Goal: Ask a question

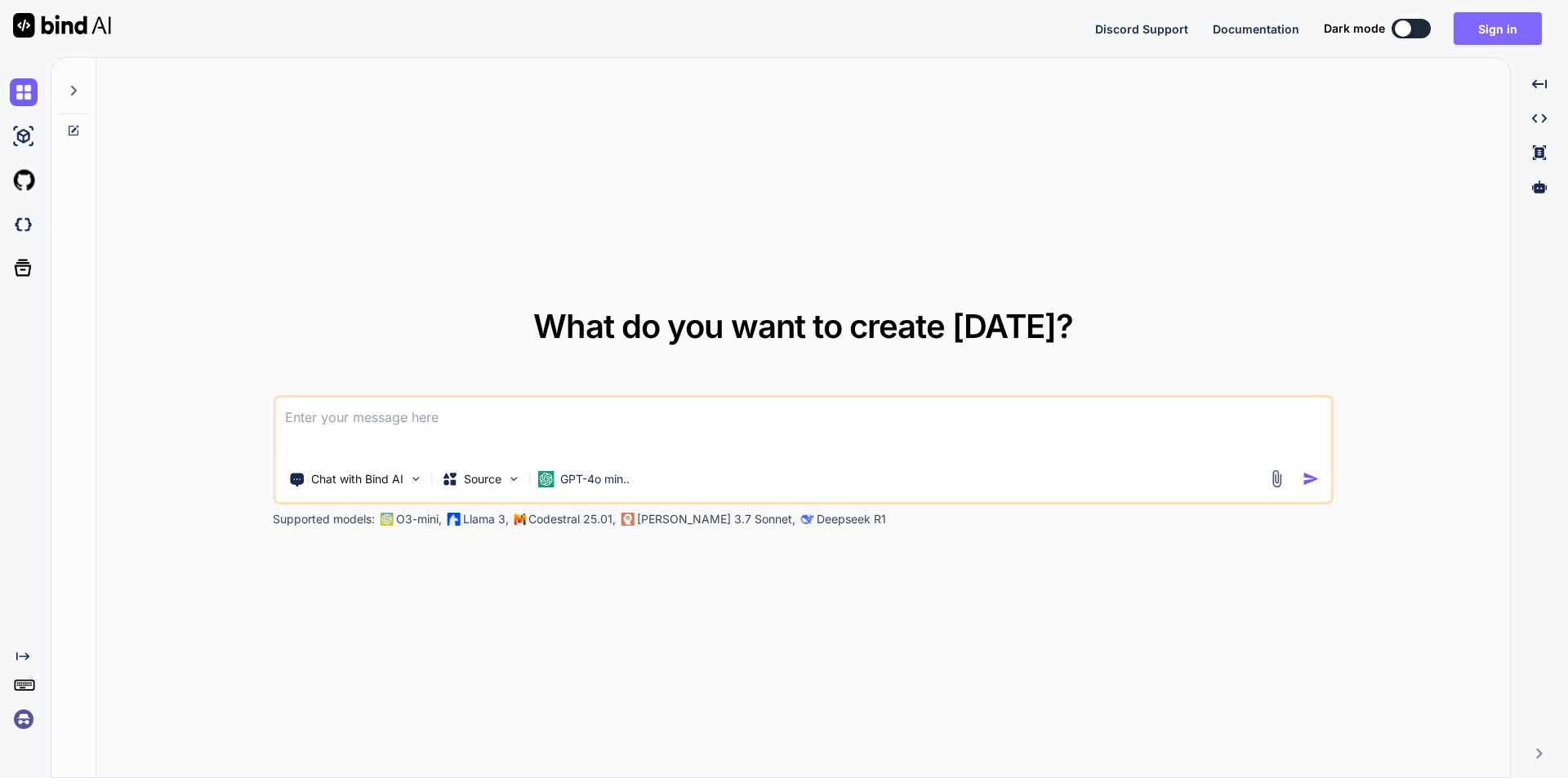
click at [1501, 19] on button "Sign in" at bounding box center [1497, 28] width 88 height 33
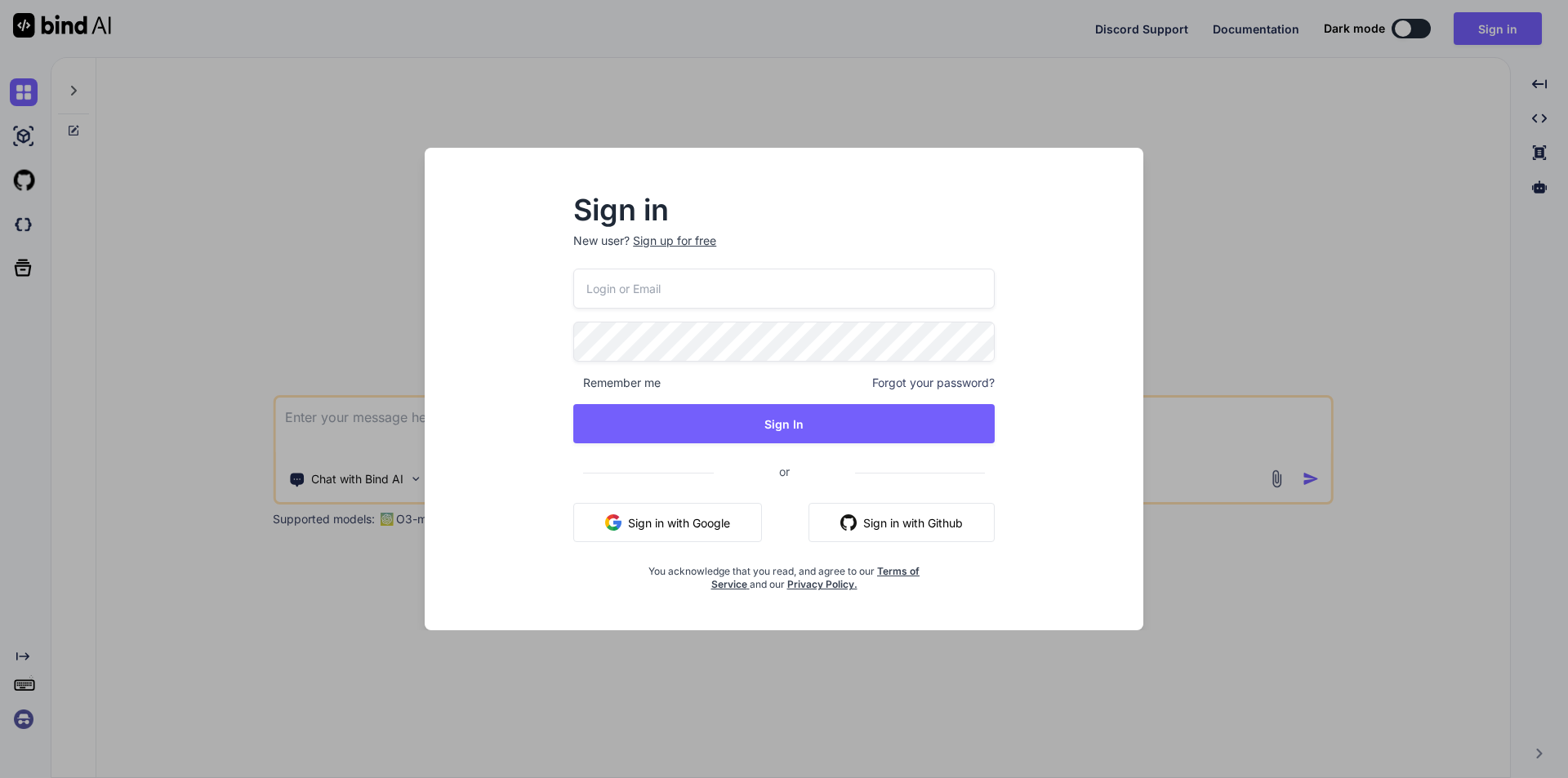
click at [749, 297] on input "email" at bounding box center [784, 289] width 421 height 40
type input "[EMAIL_ADDRESS][DOMAIN_NAME]"
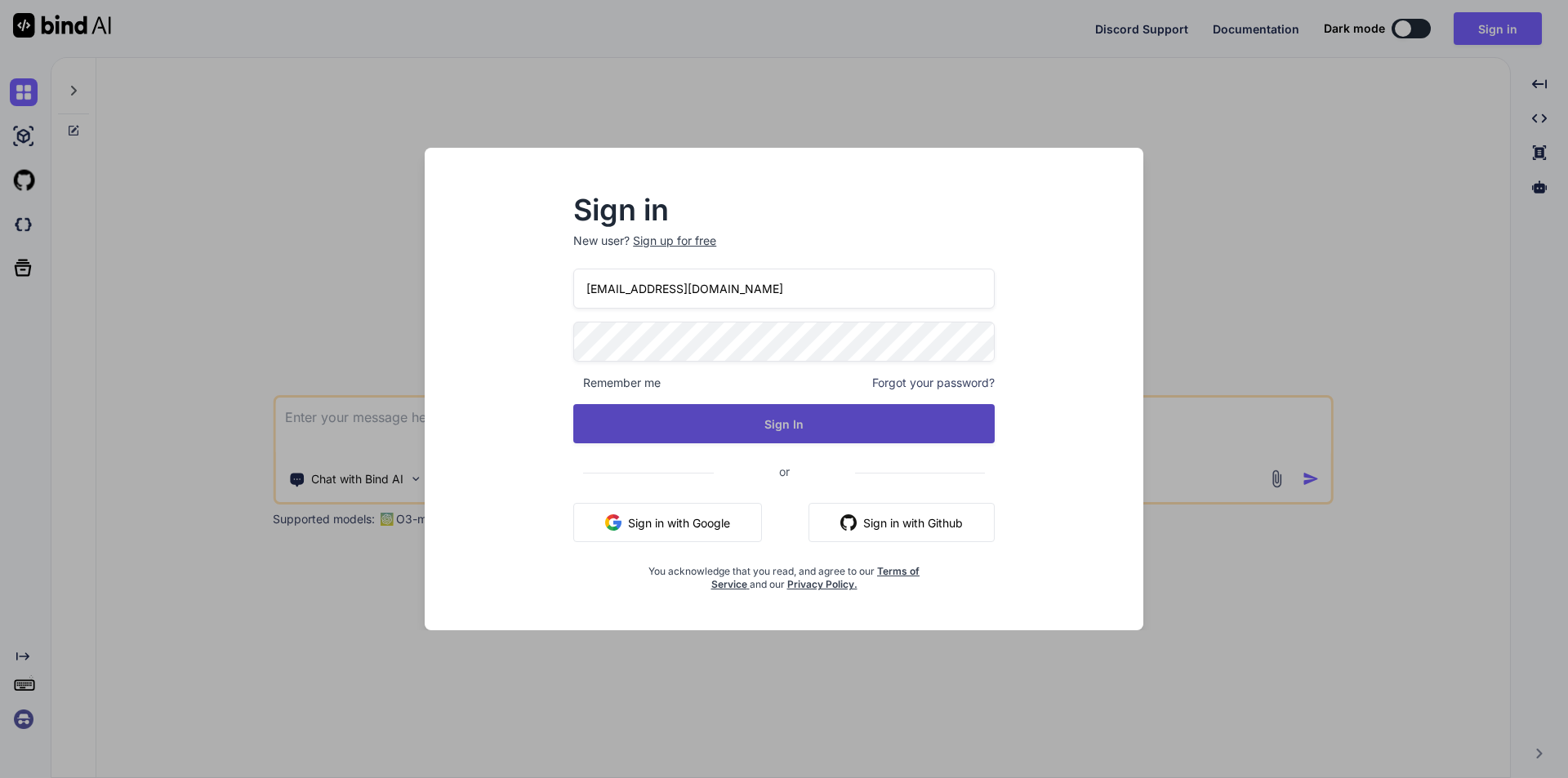
click at [744, 428] on button "Sign In" at bounding box center [784, 424] width 421 height 39
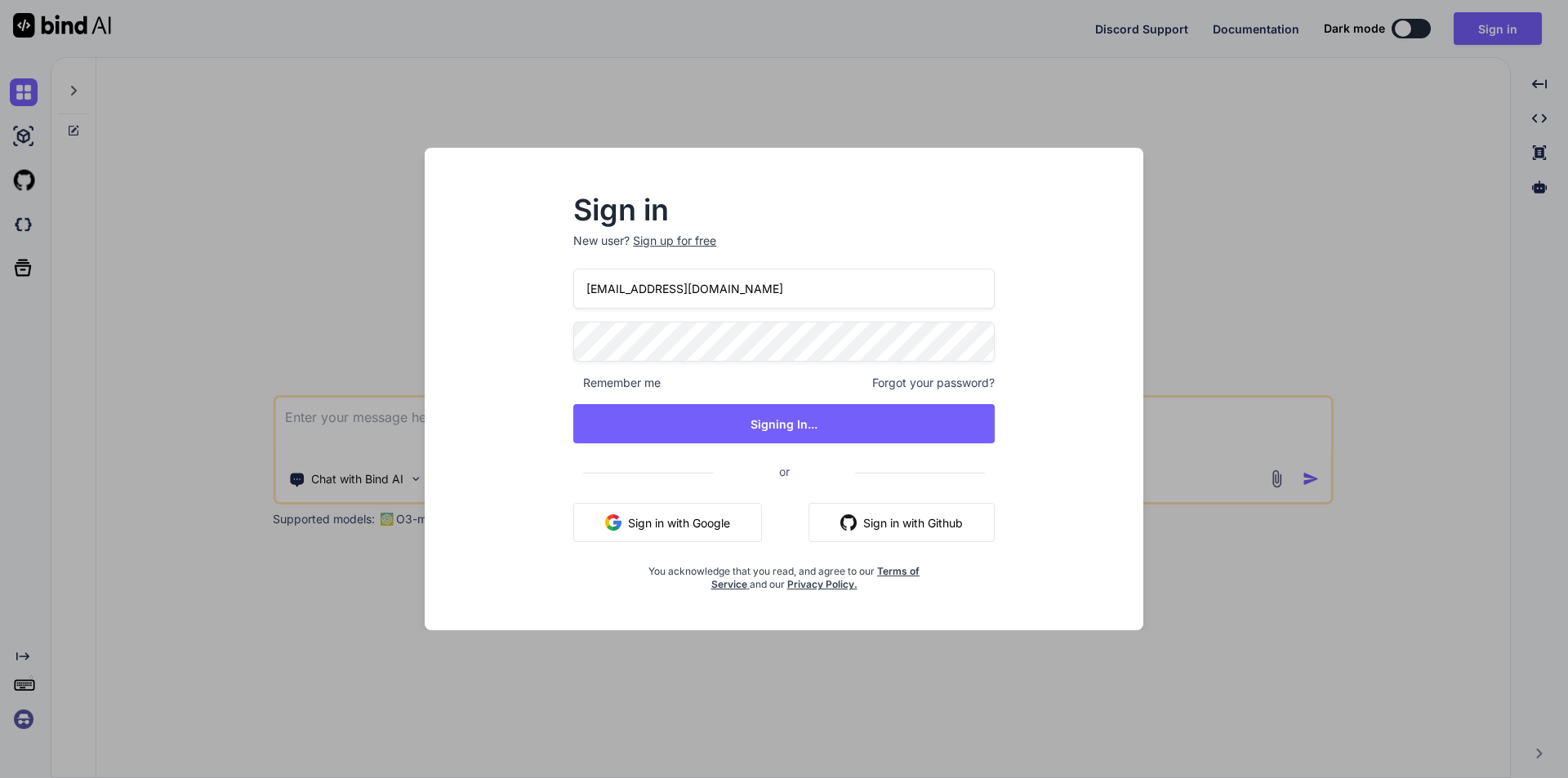
type textarea "x"
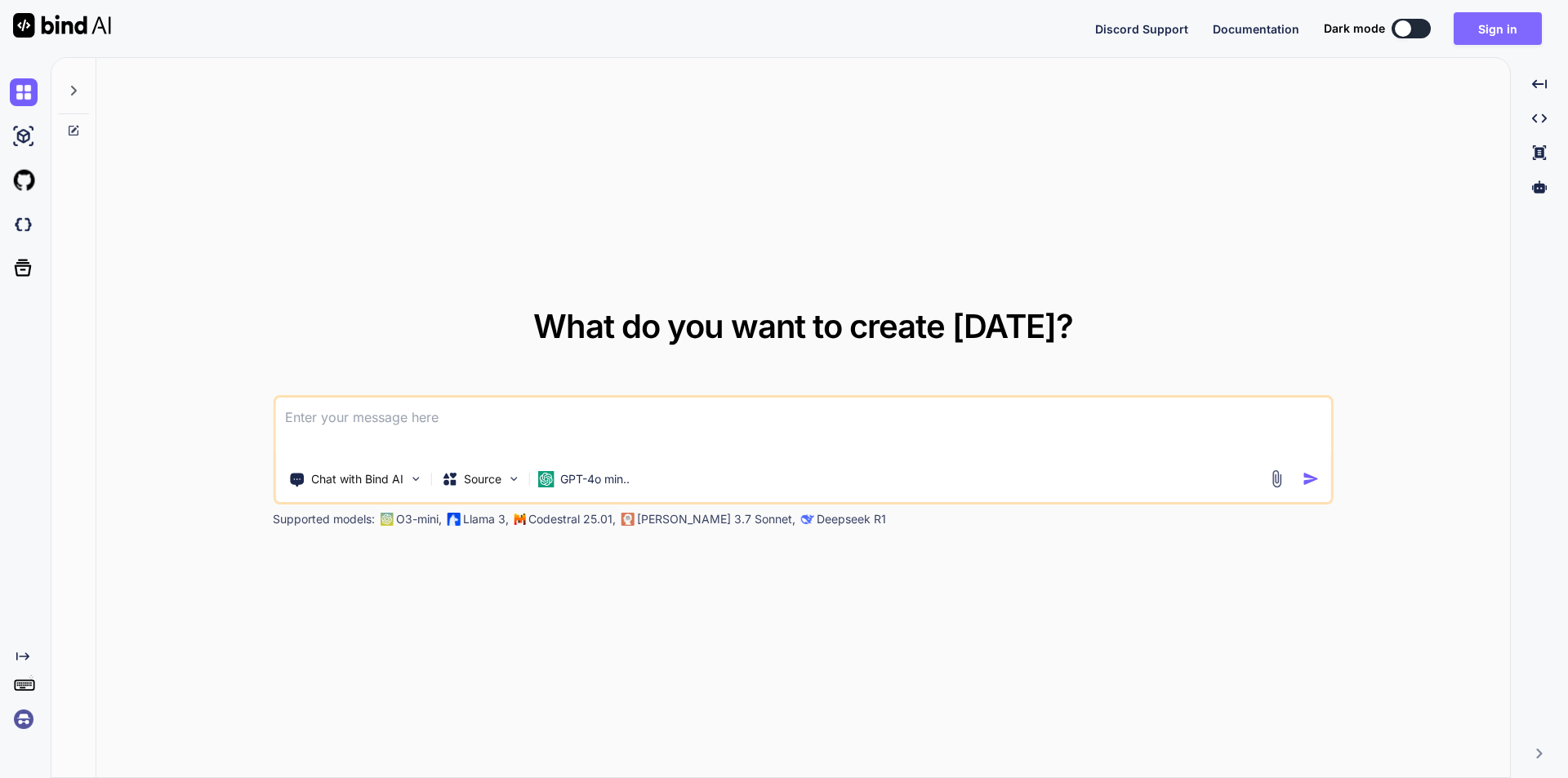
click at [1516, 13] on button "Sign in" at bounding box center [1497, 28] width 88 height 33
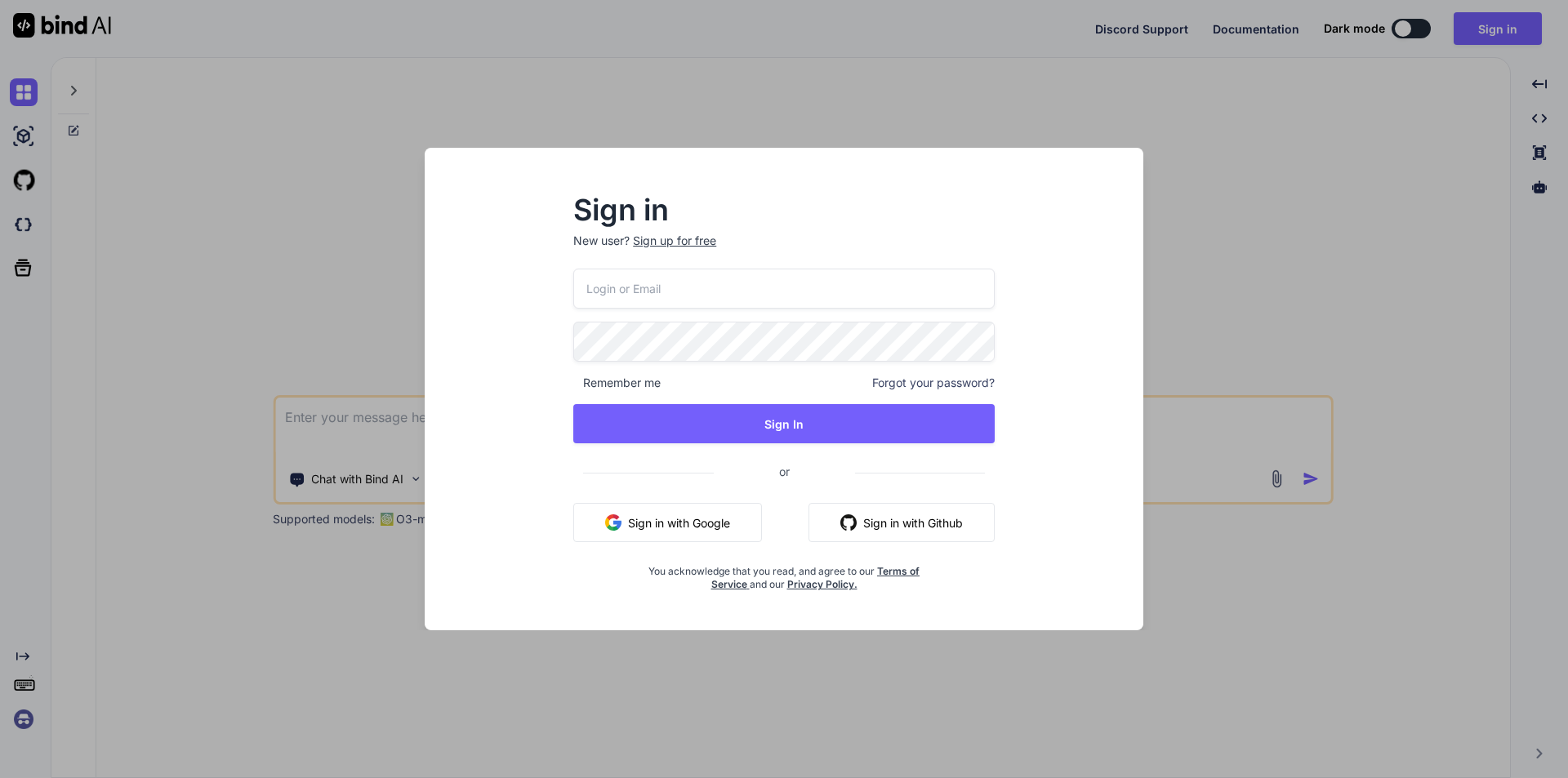
click at [769, 284] on input "email" at bounding box center [784, 289] width 421 height 40
type input "[EMAIL_ADDRESS][DOMAIN_NAME]"
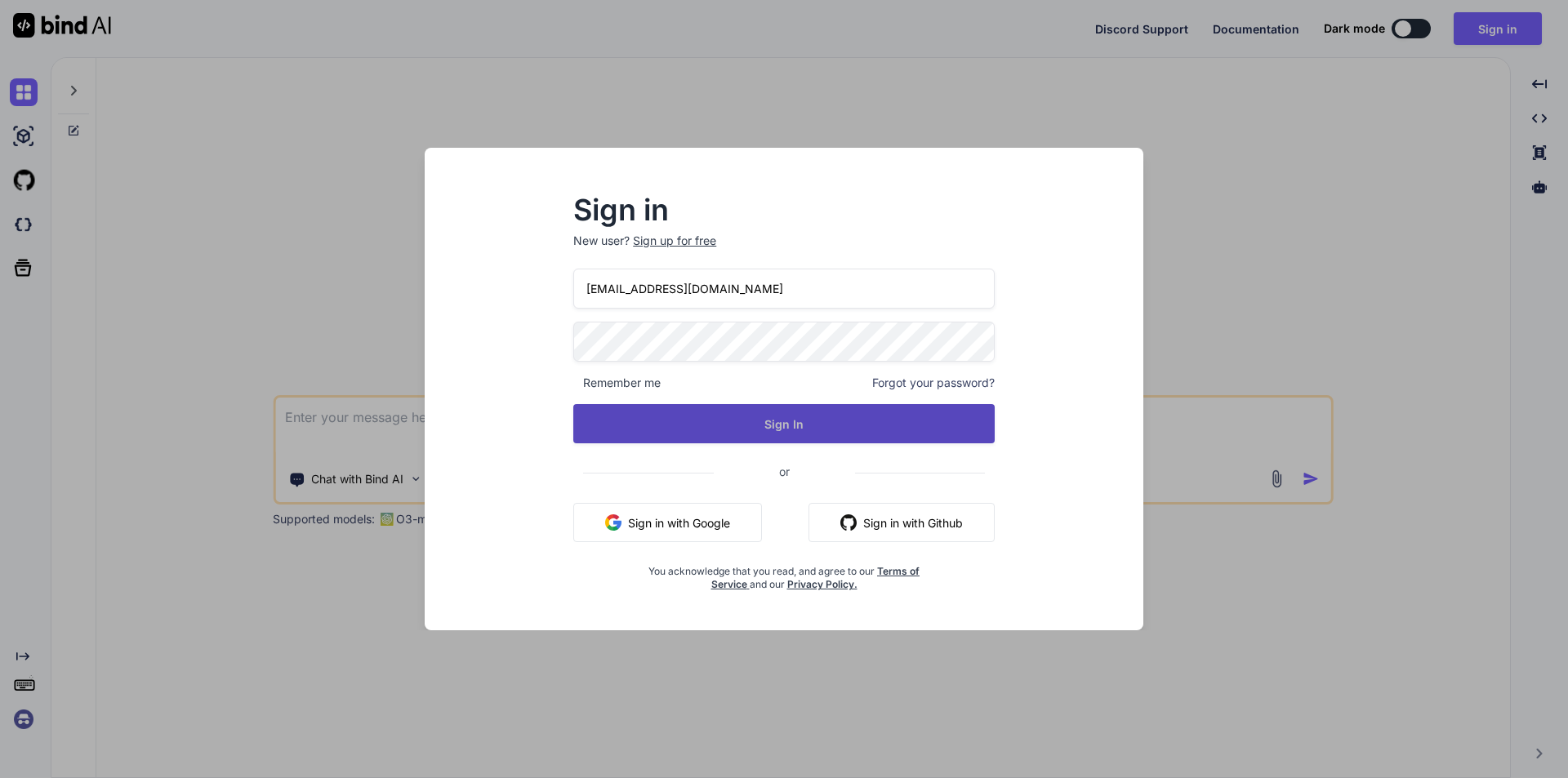
click at [757, 417] on button "Sign In" at bounding box center [784, 424] width 421 height 39
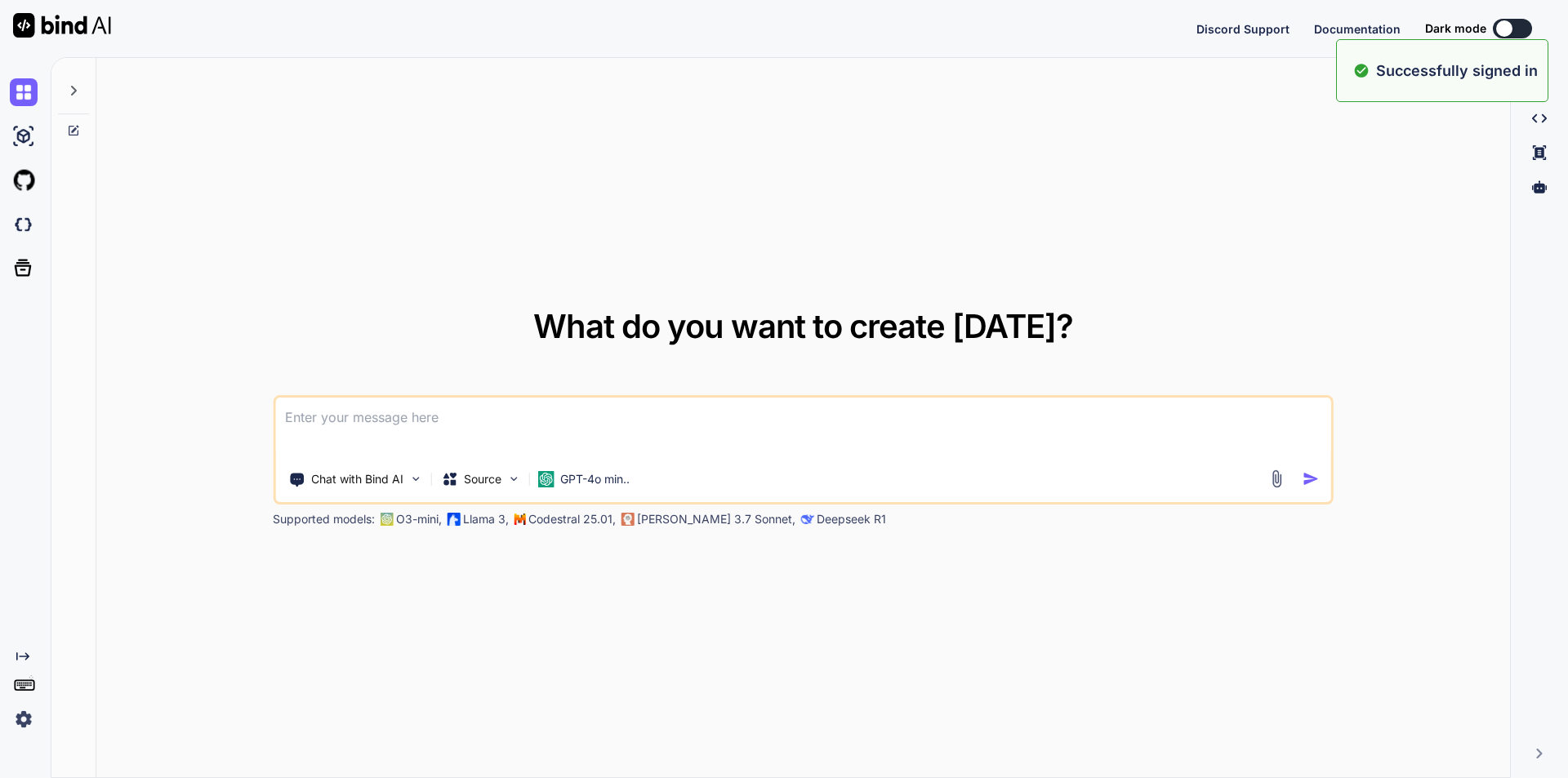
click at [751, 413] on textarea at bounding box center [803, 428] width 1056 height 60
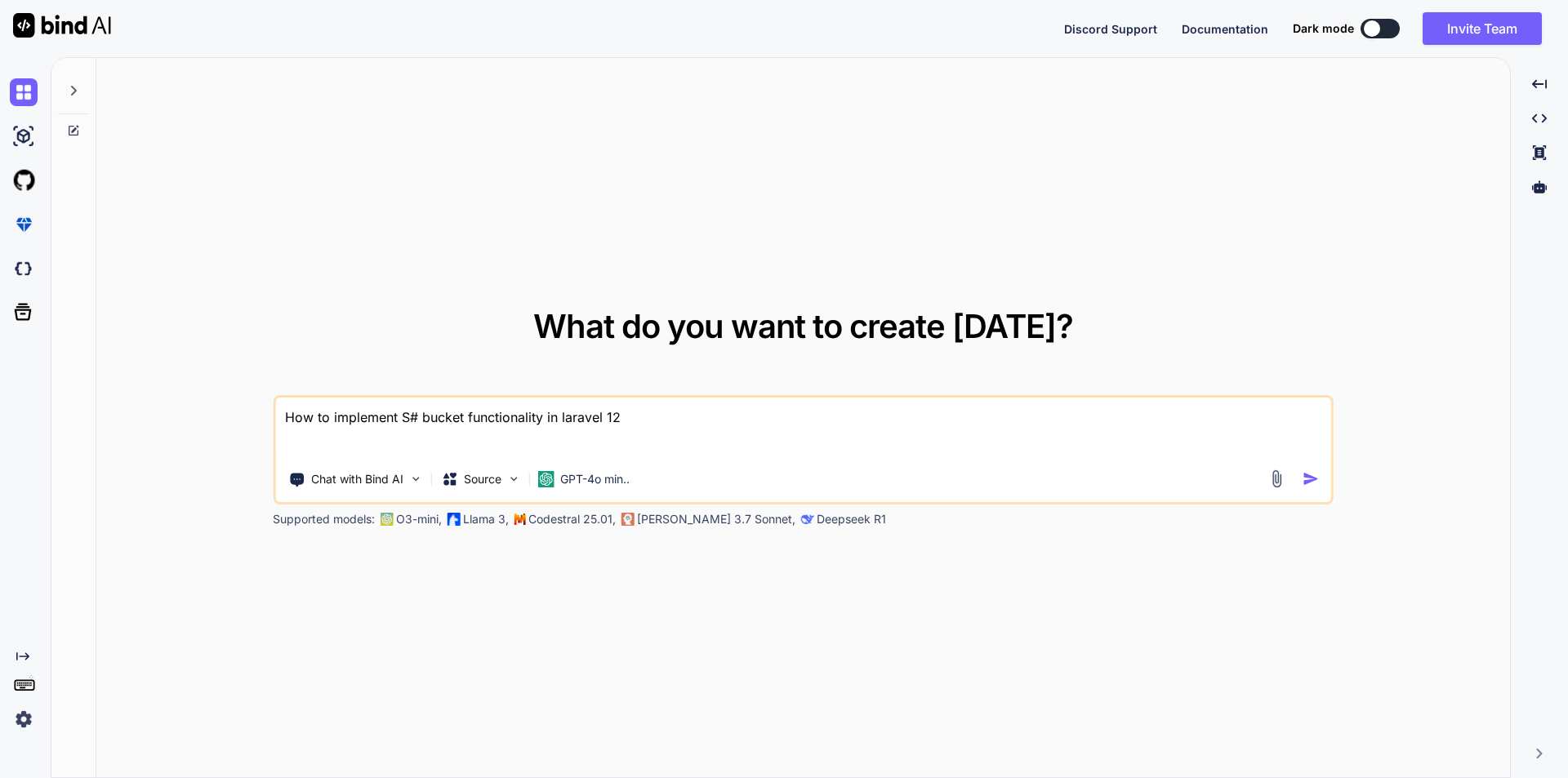
click at [418, 415] on textarea "How to implement S# bucket functionality in laravel 12" at bounding box center [803, 428] width 1056 height 60
click at [664, 430] on textarea "How to implement S3 bucket functionality in laravel 12" at bounding box center [803, 428] width 1056 height 60
type textarea "How to implement S3 bucket functionality in laravel 12"
click at [1319, 480] on button "button" at bounding box center [1314, 478] width 24 height 17
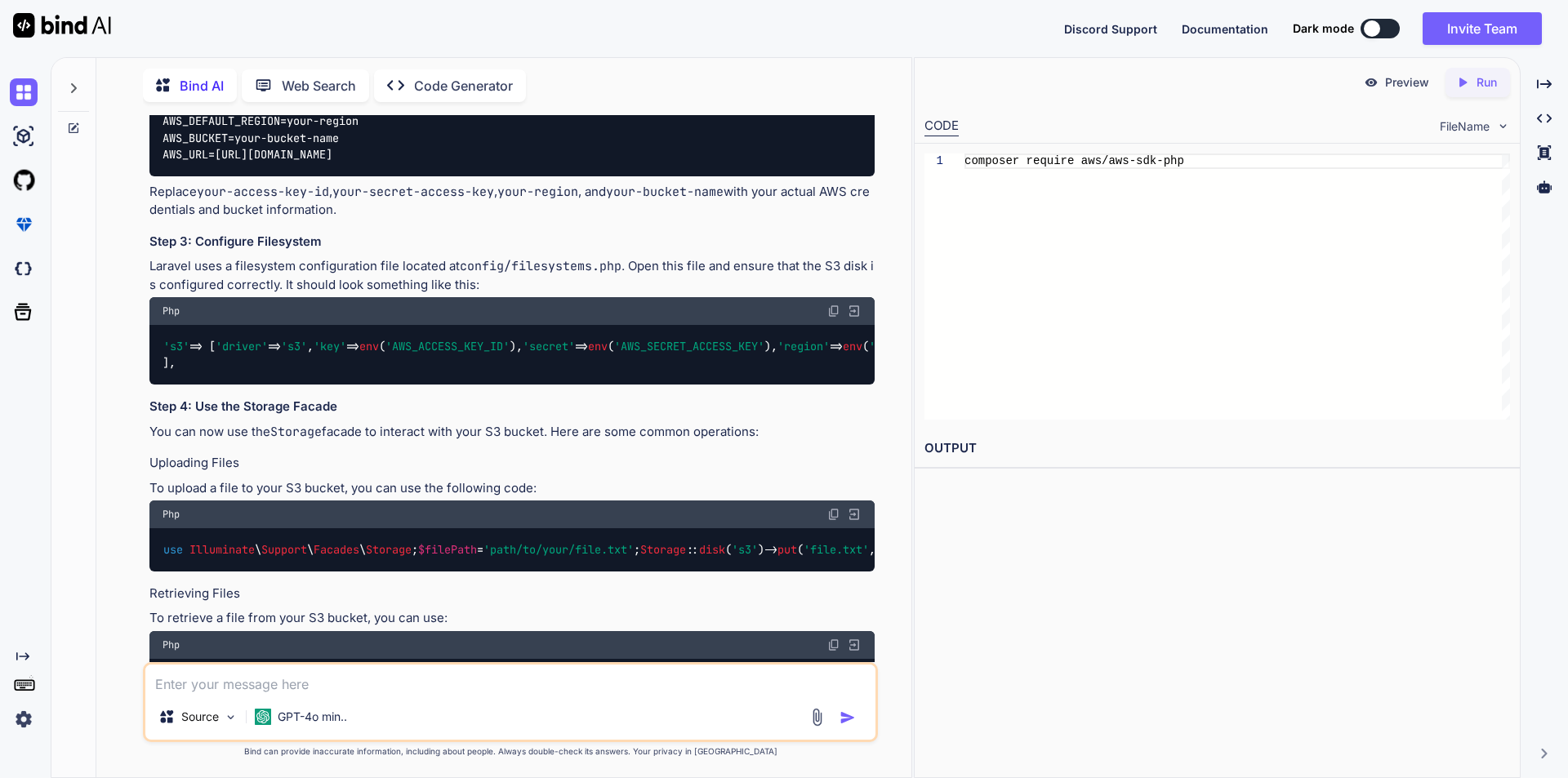
scroll to position [306, 0]
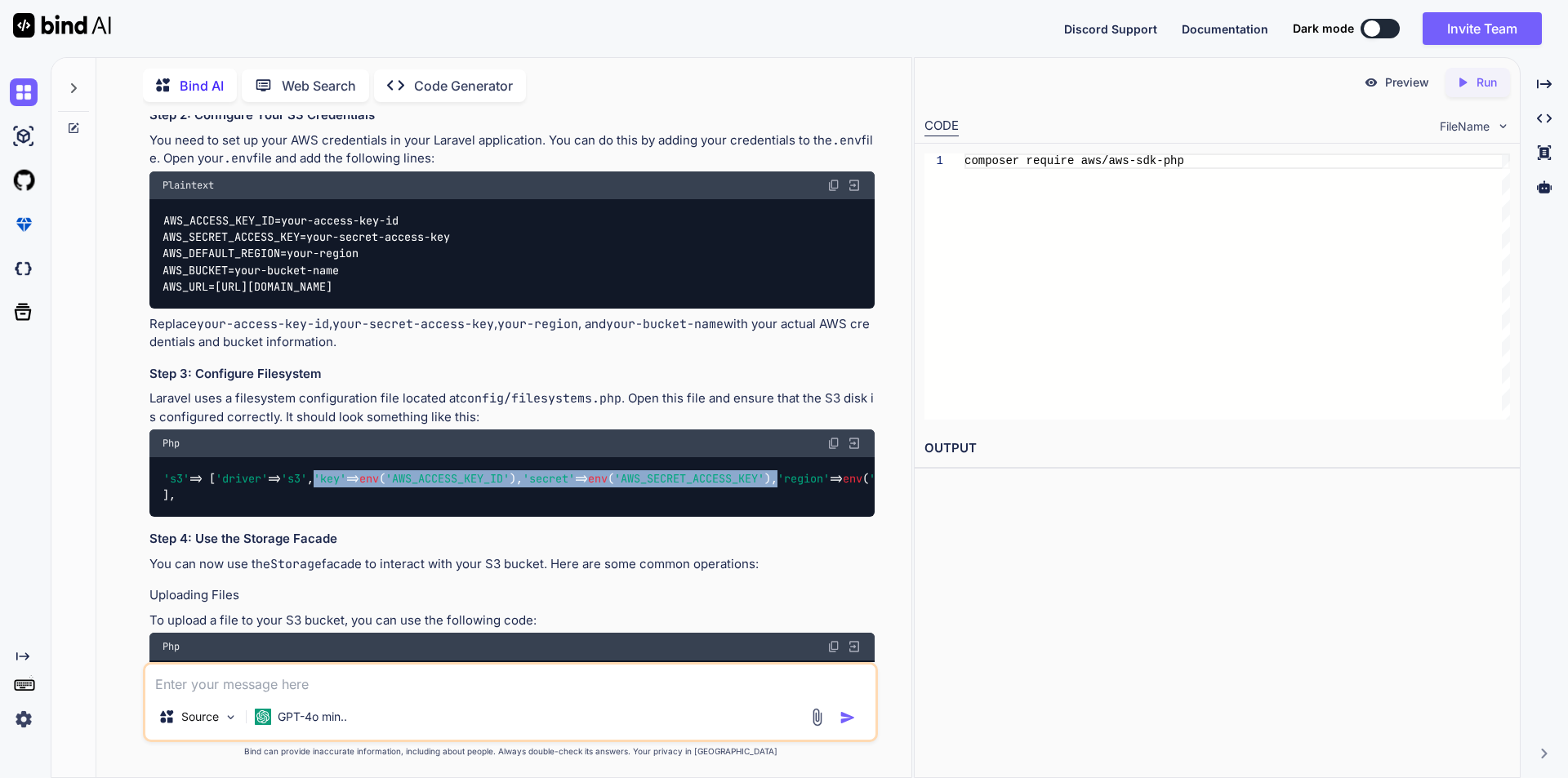
drag, startPoint x: 192, startPoint y: 511, endPoint x: 473, endPoint y: 530, distance: 281.6
click at [473, 517] on div "'s3' => [ 'driver' => 's3' , 'key' => env ( 'AWS_ACCESS_KEY_ID' ), 'secret' => …" at bounding box center [511, 487] width 725 height 59
copy code "'key' => env ( 'AWS_ACCESS_KEY_ID' ), 'secret' => env ( 'AWS_SECRET_ACCESS_KEY'…"
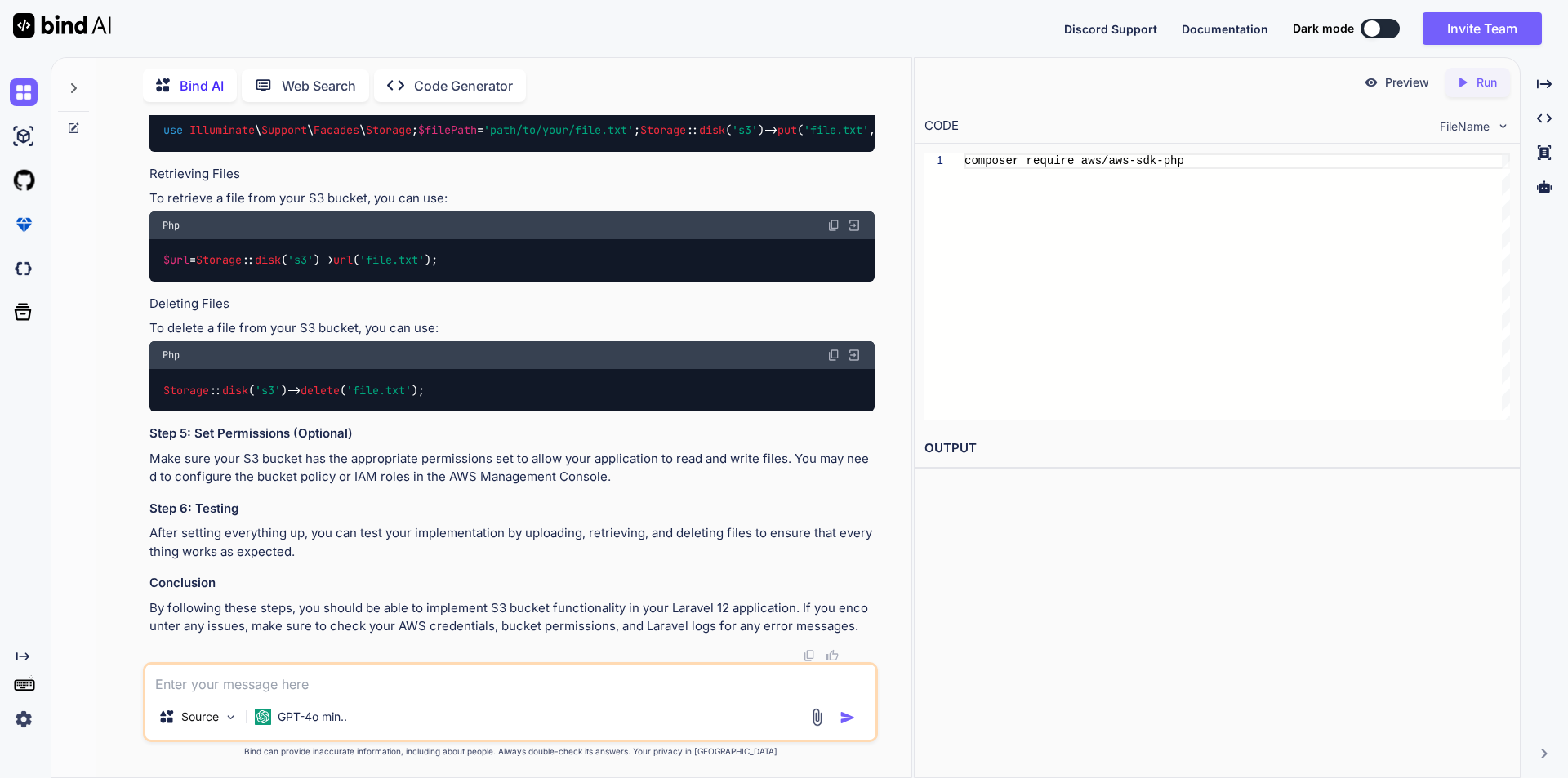
scroll to position [1041, 0]
click at [361, 685] on textarea at bounding box center [510, 679] width 730 height 29
paste textarea "'key' => env('AWS_ACCESS_KEY_ID'), 'secret' => env('AWS_SECRET_ACCESS_KEY'),"
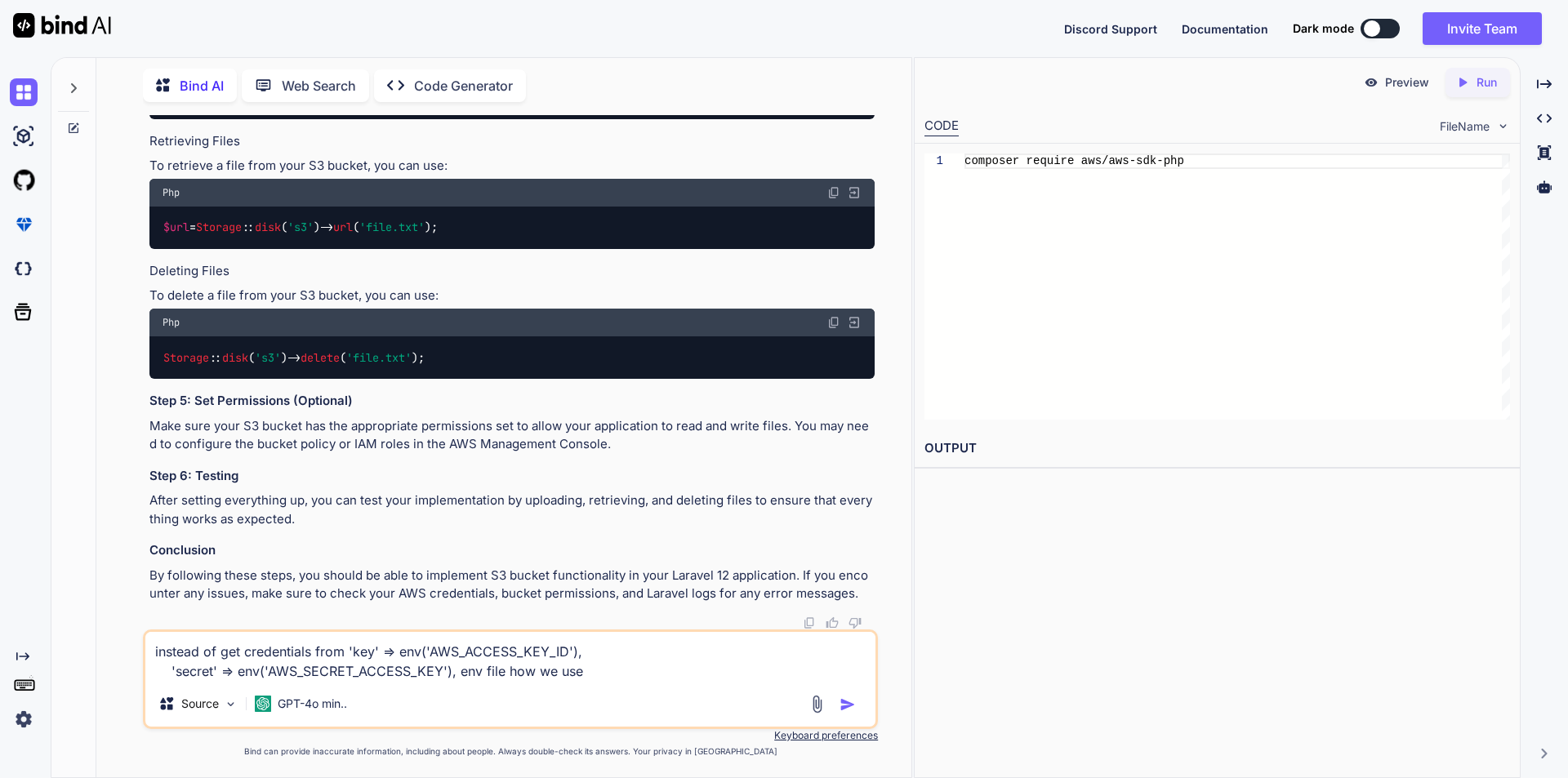
type textarea "instead of get credentials from 'key' => env('AWS_ACCESS_KEY_ID'), 'secret' => …"
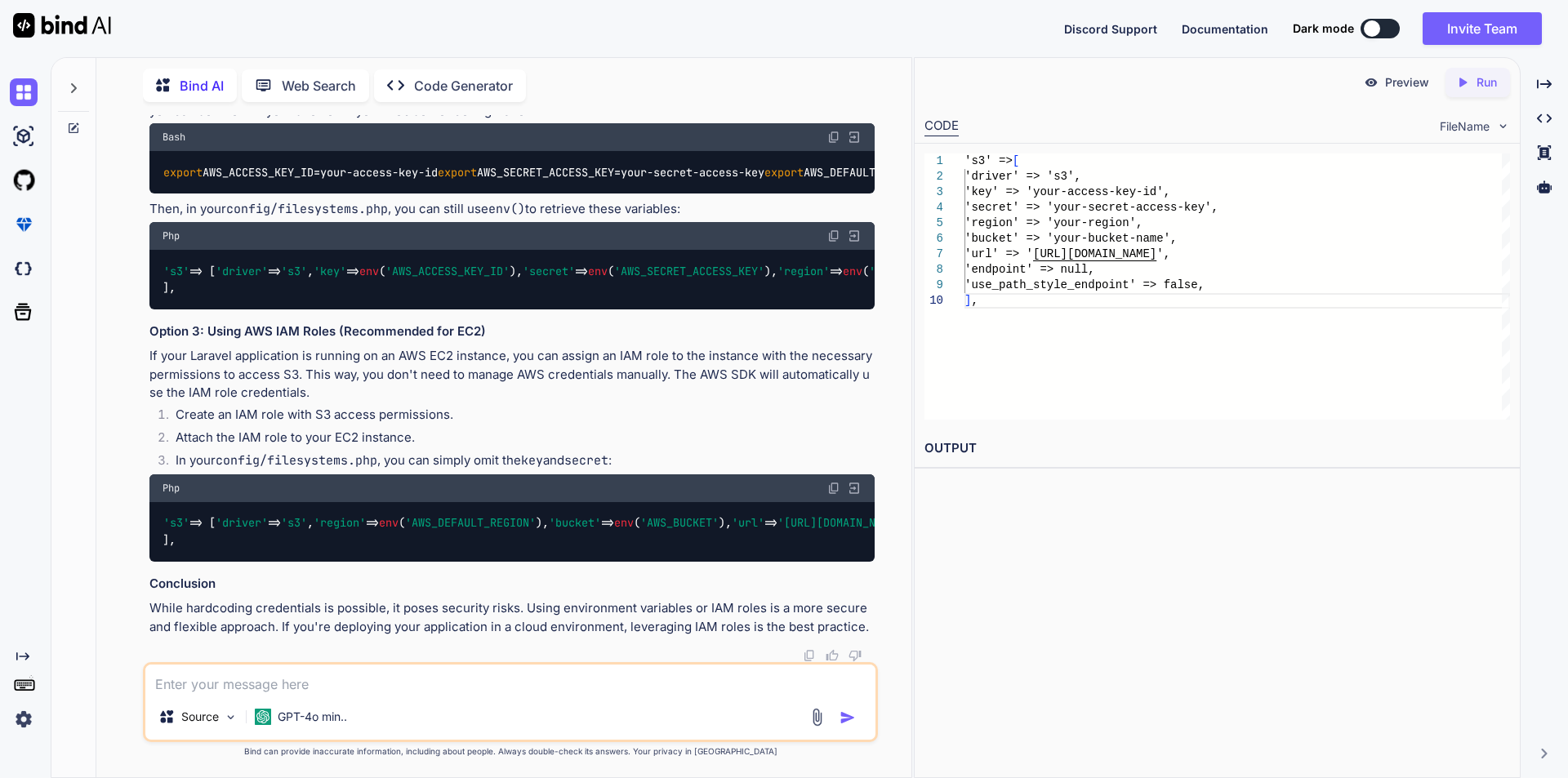
scroll to position [2413, 0]
click at [240, 675] on textarea at bounding box center [510, 679] width 730 height 29
type textarea "please suggest the IAM roles functionality to implement in our application"
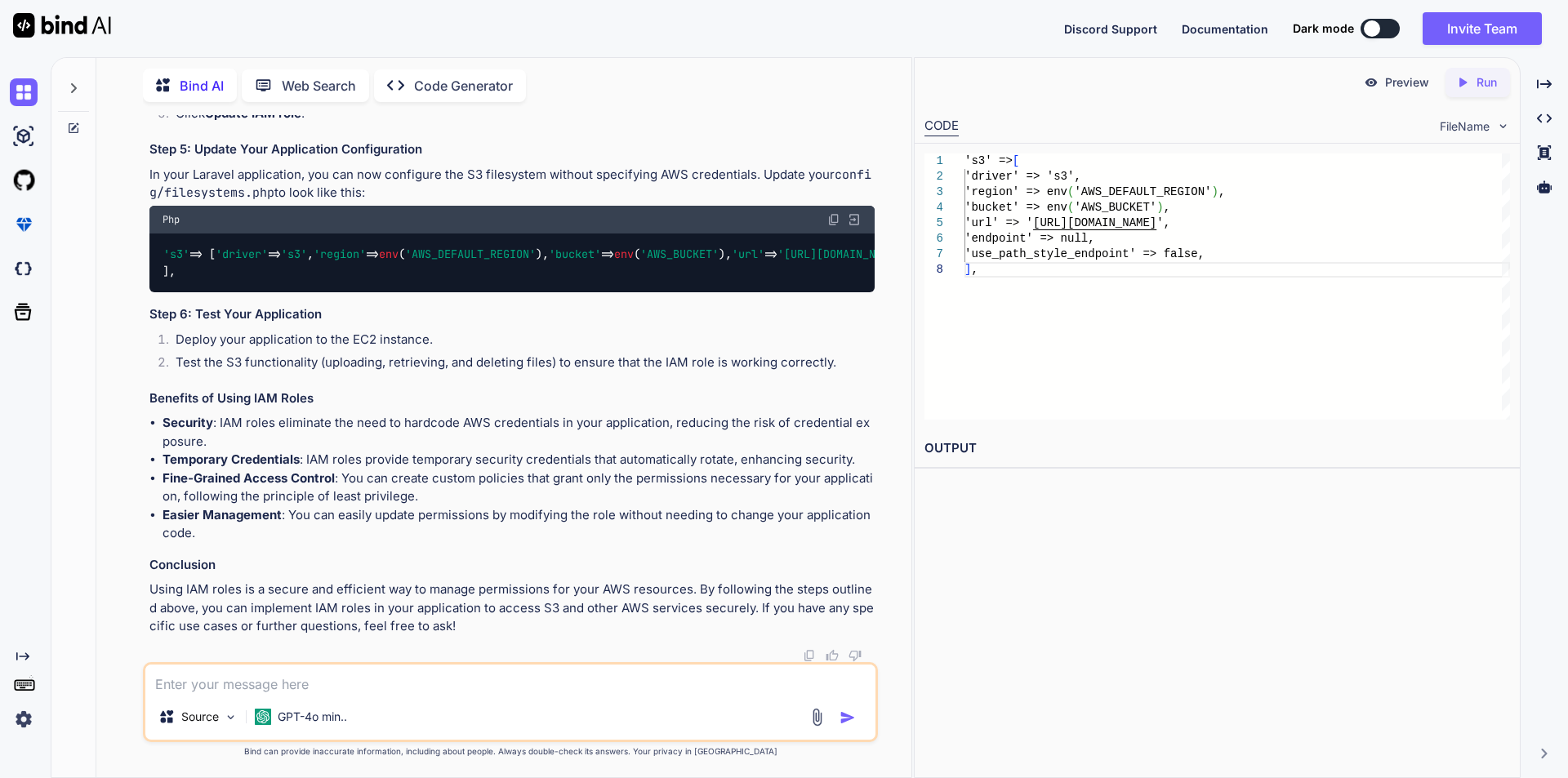
scroll to position [3784, 0]
click at [265, 680] on textarea at bounding box center [510, 679] width 730 height 29
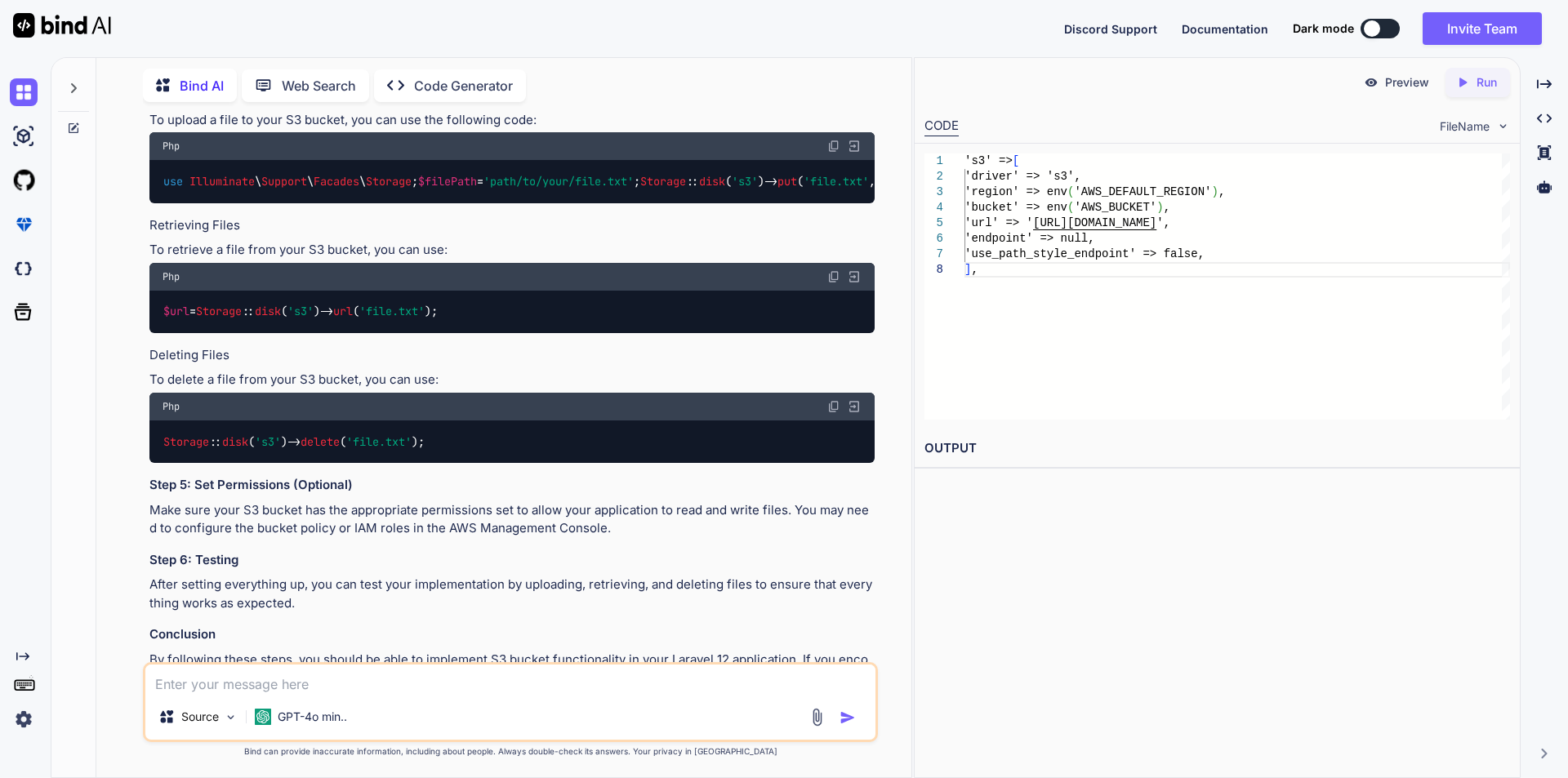
scroll to position [843, 0]
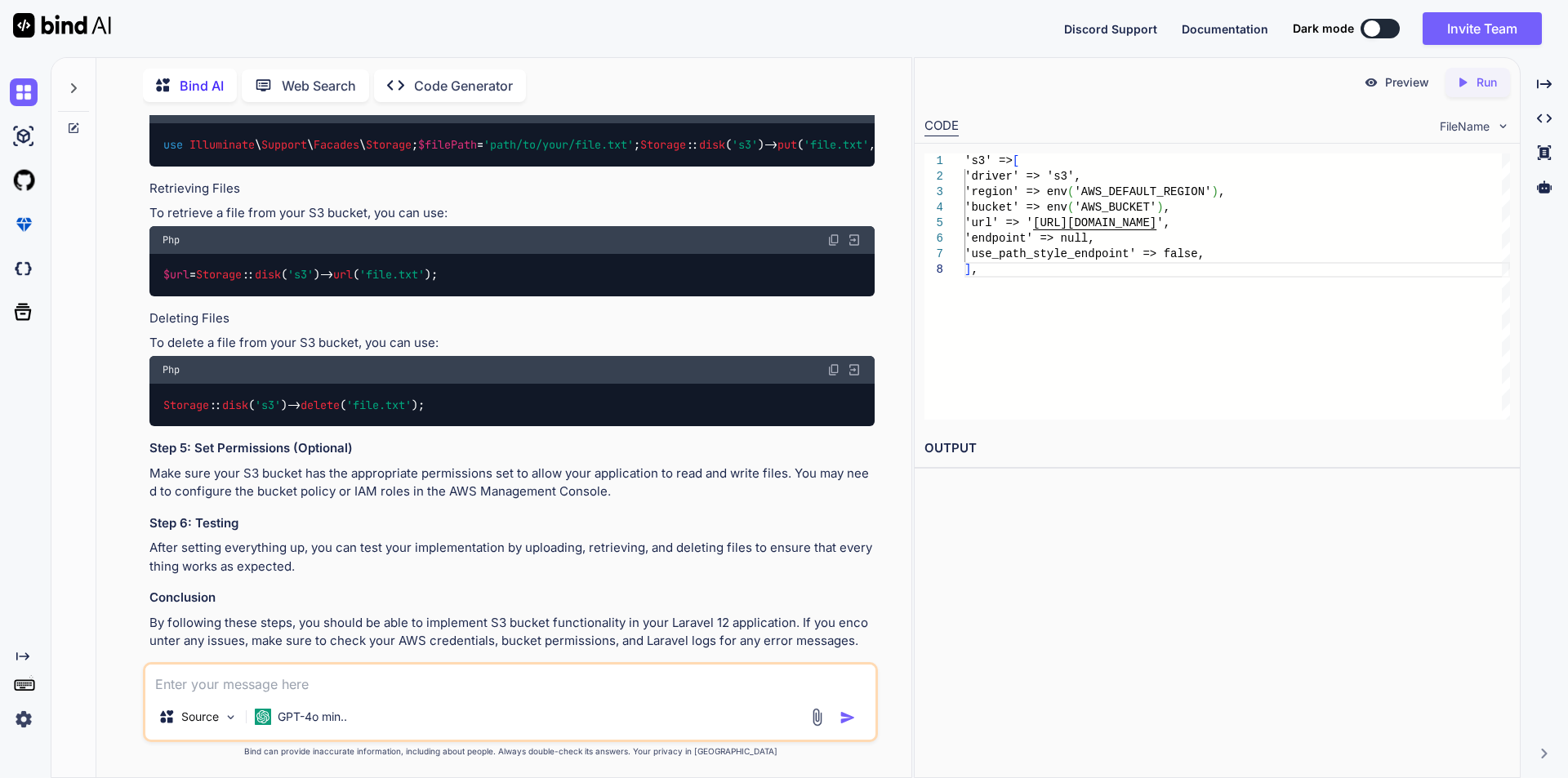
click at [418, 686] on textarea at bounding box center [510, 679] width 730 height 29
type textarea "we are using Browsershot for generate pdf in [GEOGRAPHIC_DATA], so how we store…"
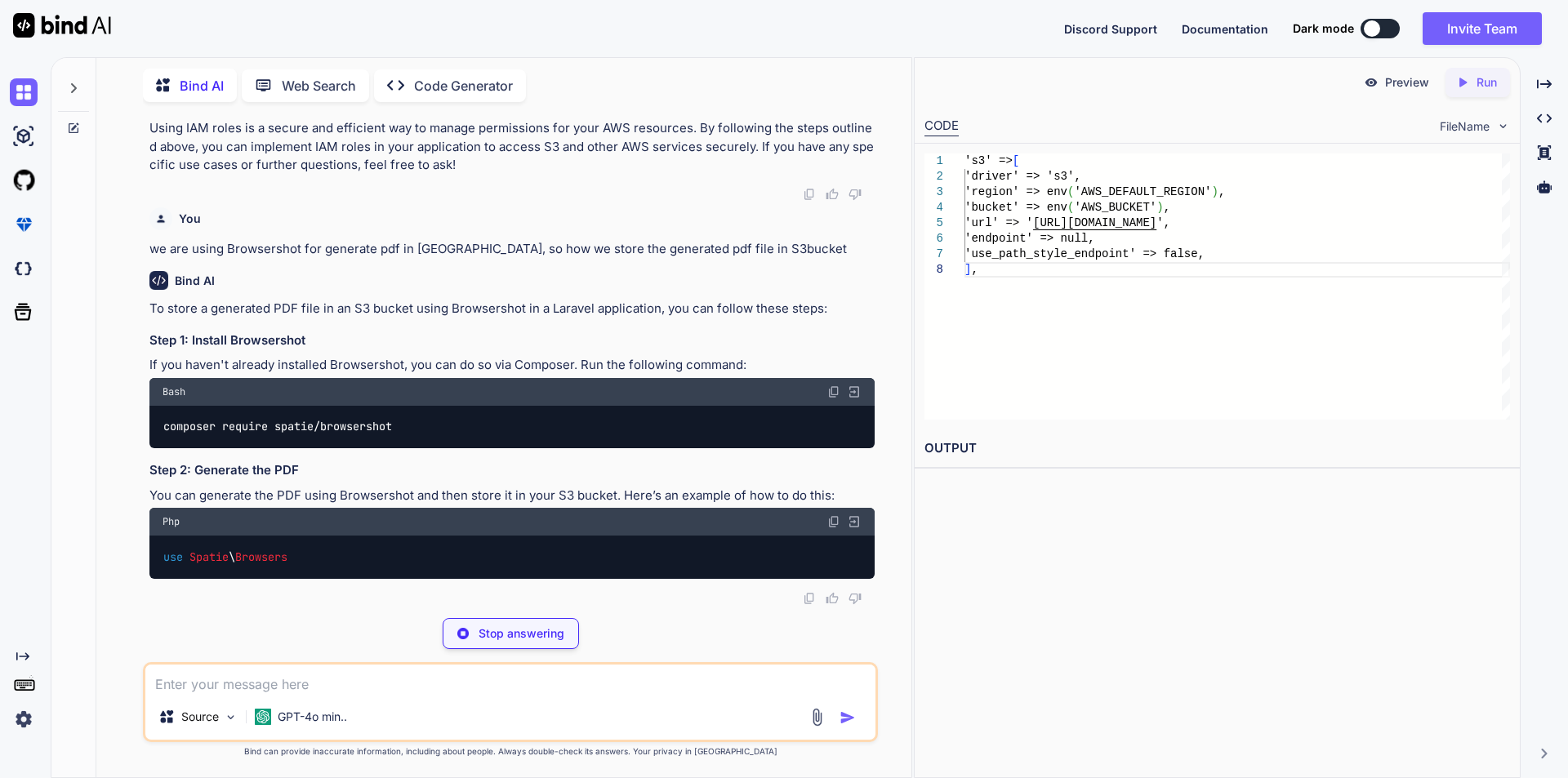
scroll to position [4245, 0]
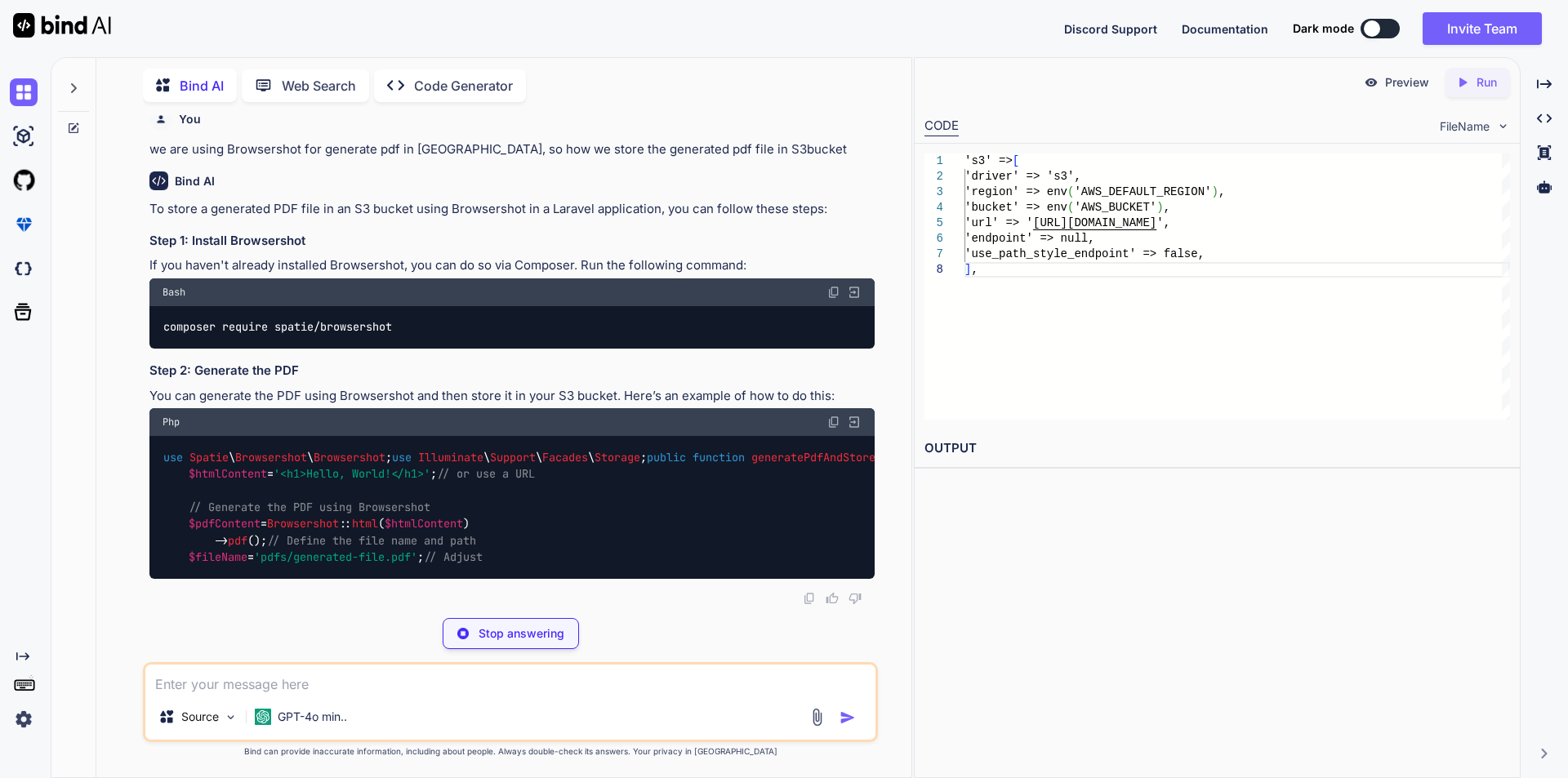
click at [702, 579] on div "use Spatie \ Browsershot \ Browsershot ; use Illuminate \ Support \ Facades \ S…" at bounding box center [511, 507] width 725 height 143
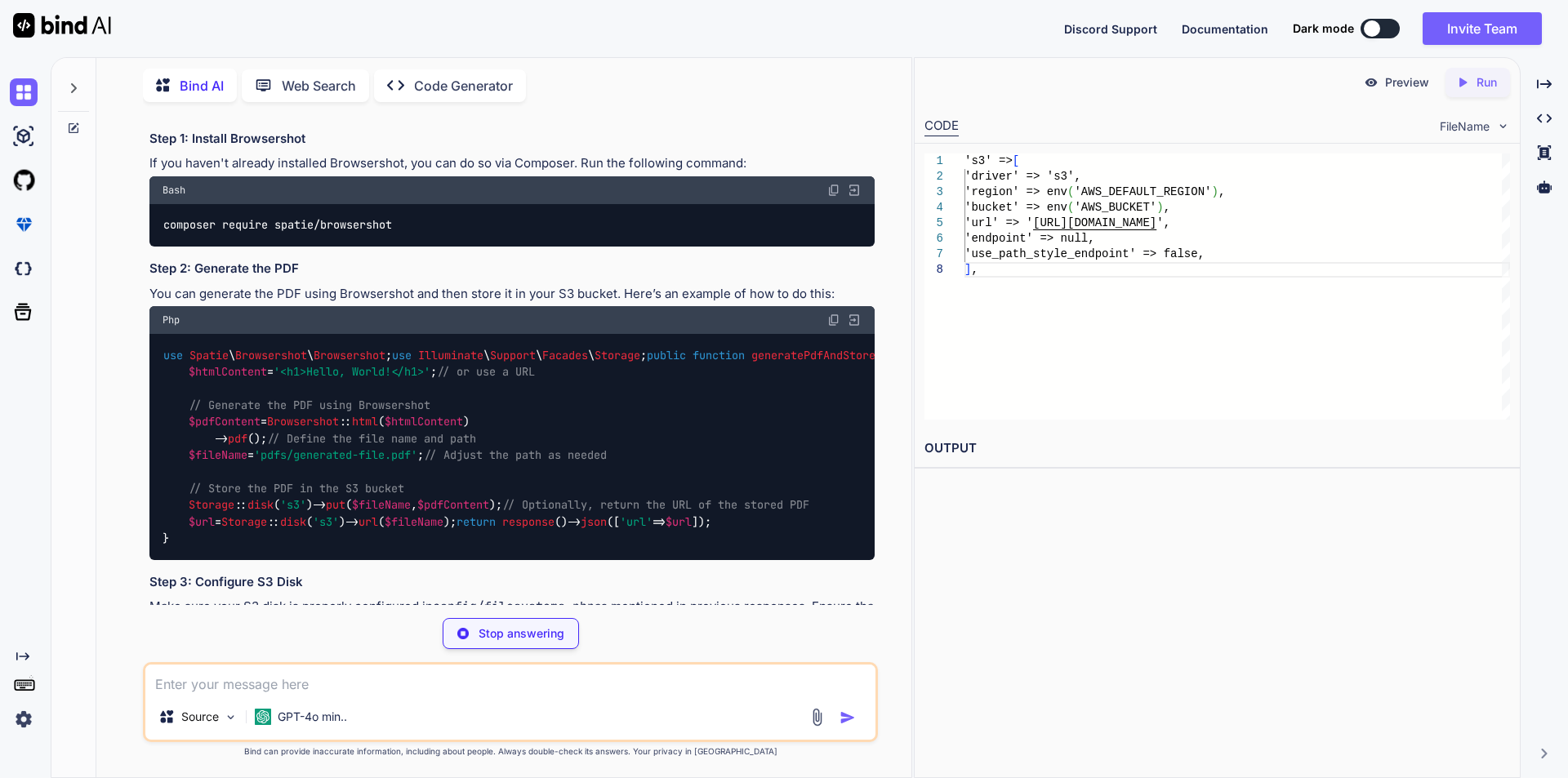
scroll to position [3709, 0]
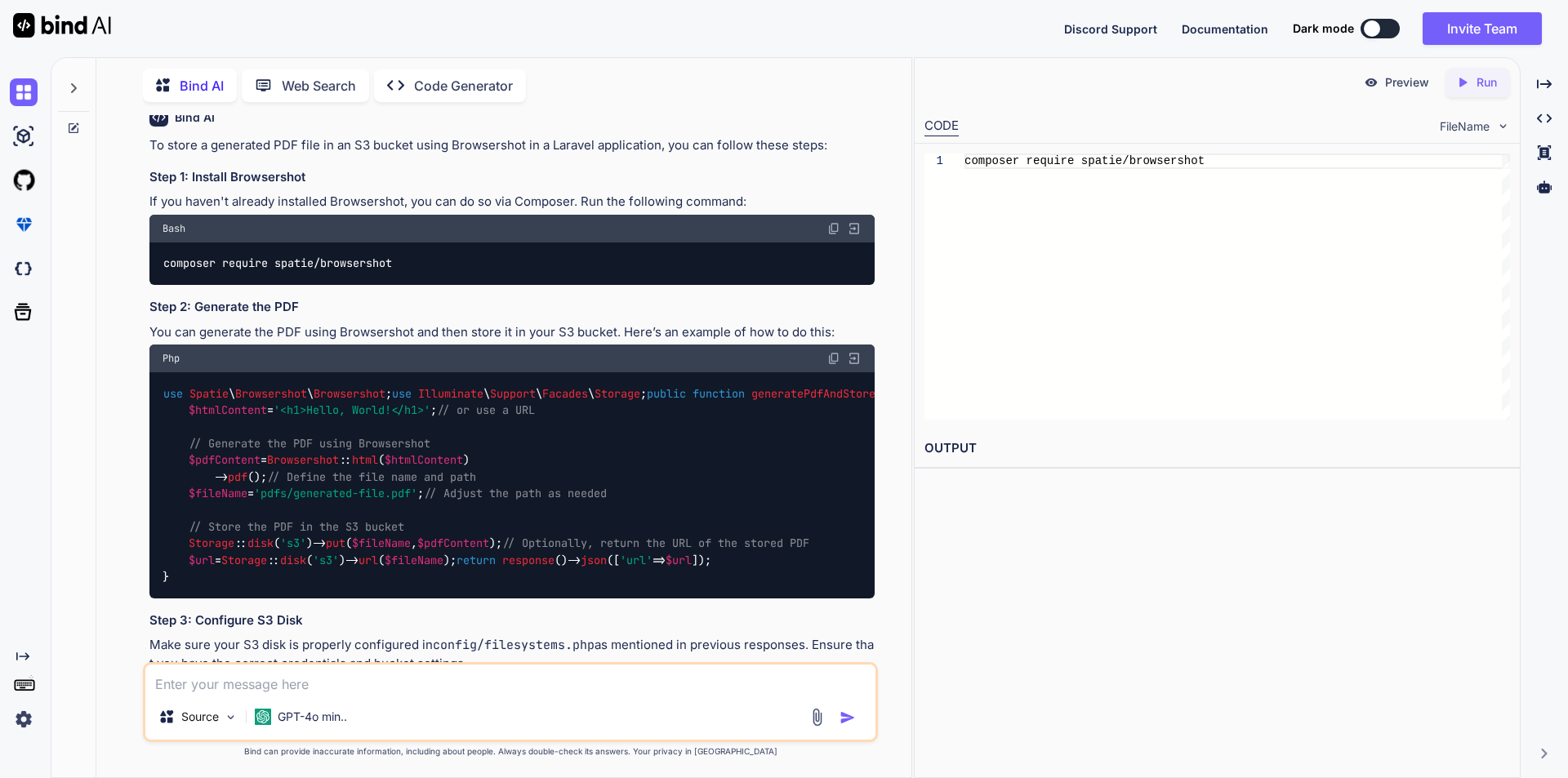
drag, startPoint x: 189, startPoint y: 245, endPoint x: 442, endPoint y: 327, distance: 266.0
copy code "'driver' => 's3' , 'region' => env ( 'AWS_DEFAULT_REGION' ), 'bucket' => env ( …"
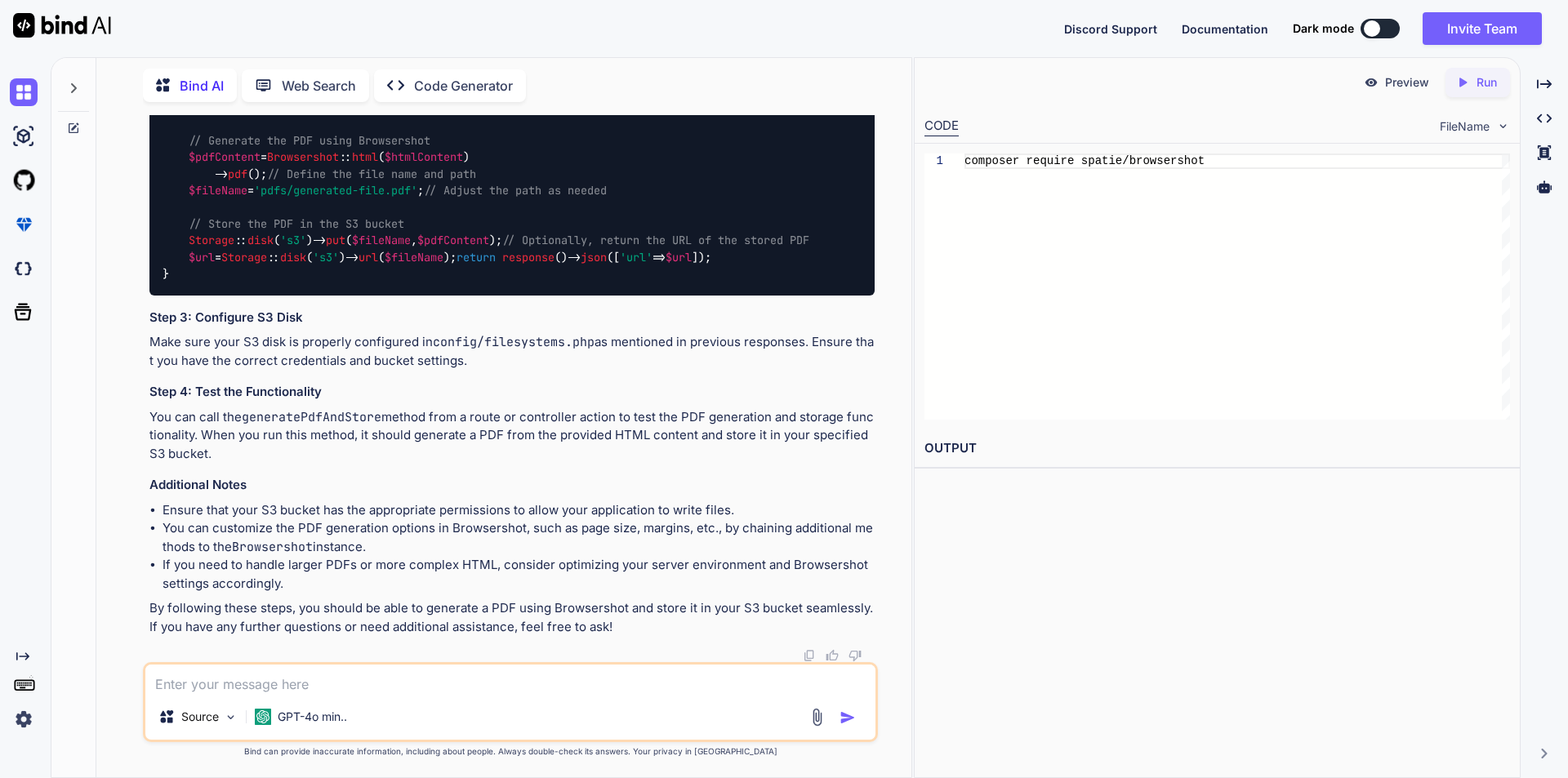
scroll to position [4608, 0]
click at [386, 248] on span "$fileName" at bounding box center [381, 241] width 58 height 15
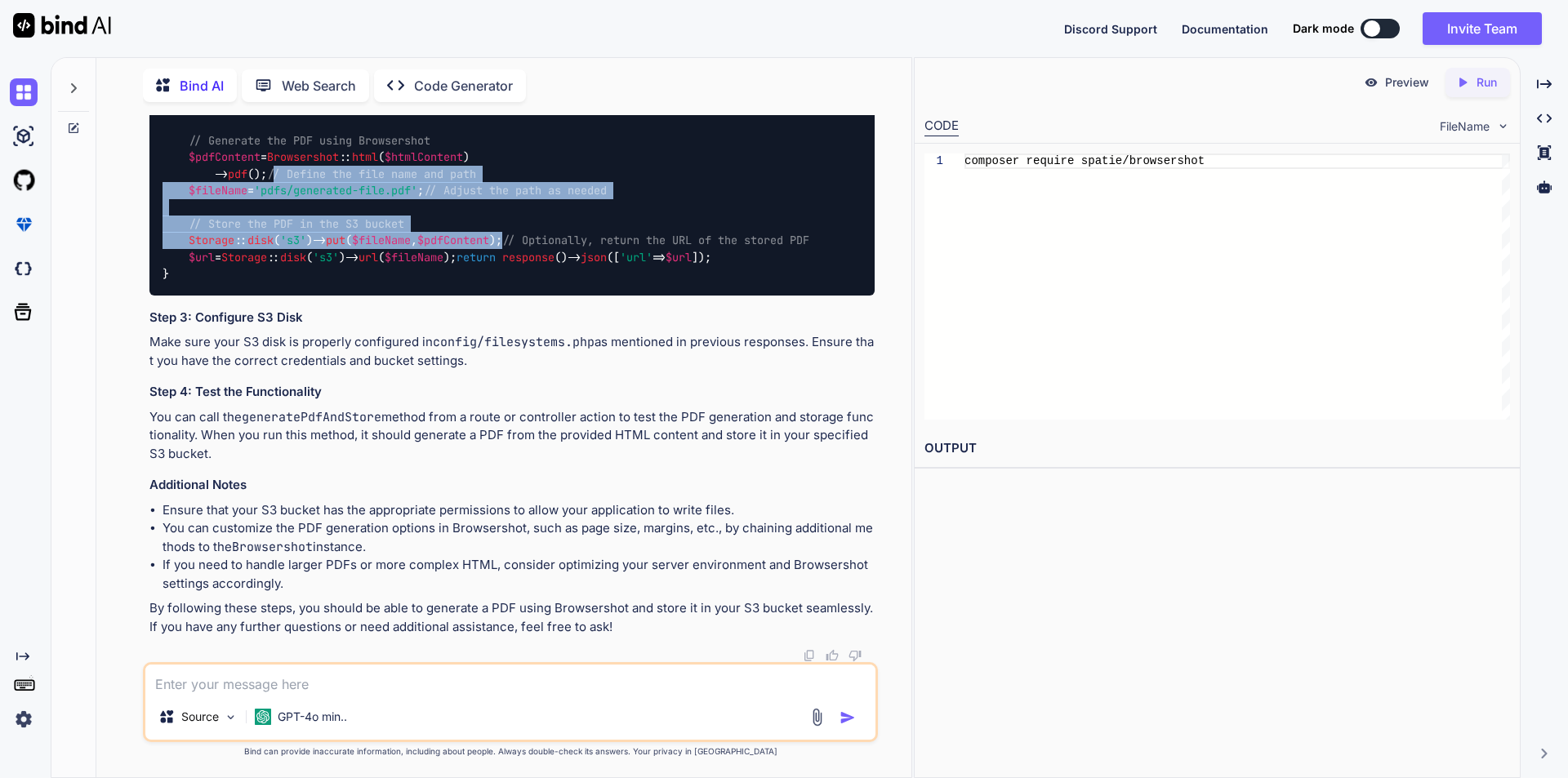
drag, startPoint x: 193, startPoint y: 390, endPoint x: 516, endPoint y: 456, distance: 329.7
click at [516, 296] on div "use Spatie \ Browsershot \ Browsershot ; use Illuminate \ Support \ Facades \ S…" at bounding box center [511, 182] width 725 height 227
click at [519, 296] on div "use Spatie \ Browsershot \ Browsershot ; use Illuminate \ Support \ Facades \ S…" at bounding box center [511, 182] width 725 height 227
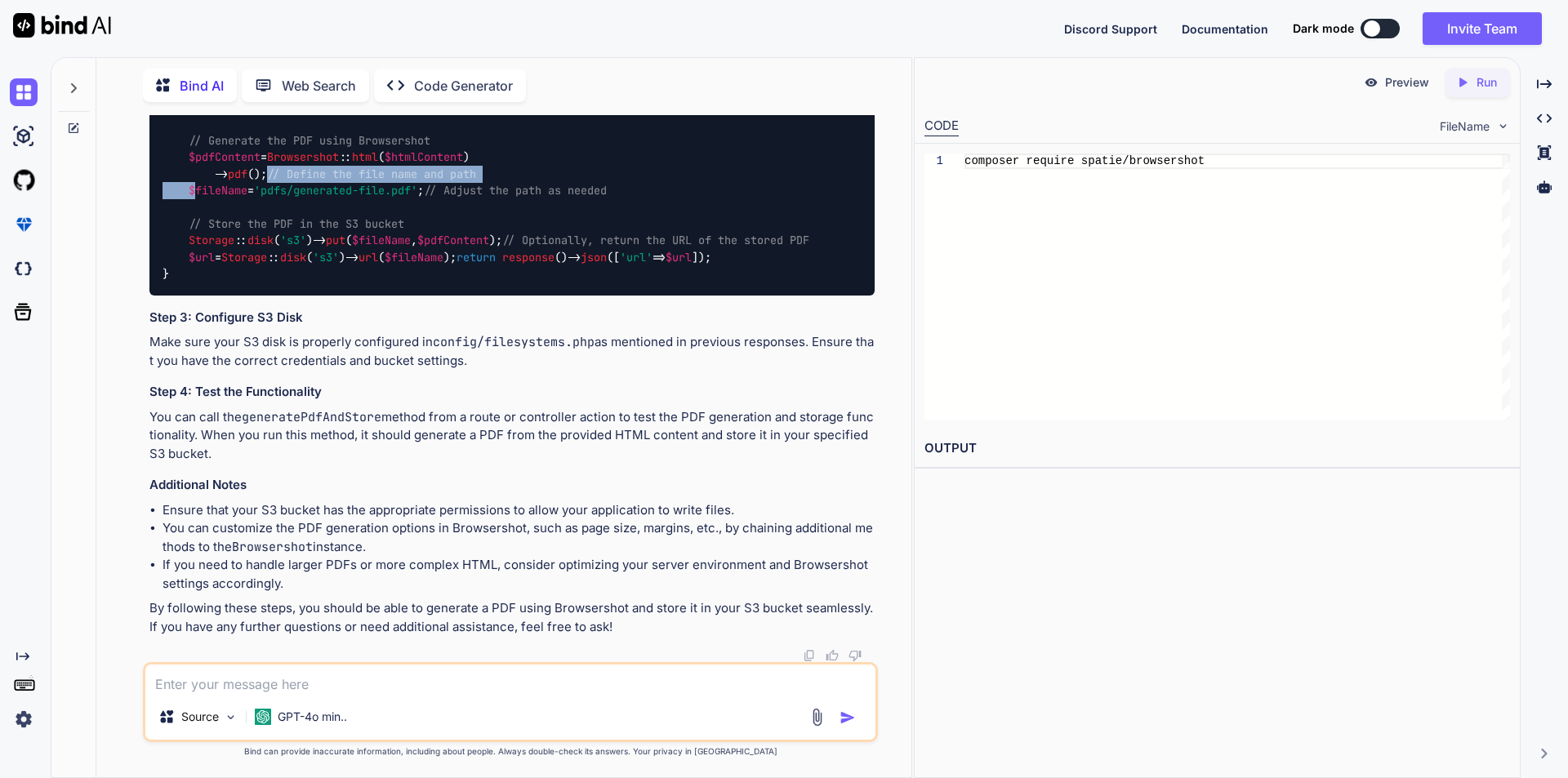
drag, startPoint x: 190, startPoint y: 397, endPoint x: 195, endPoint y: 411, distance: 14.9
click at [195, 282] on code "use Spatie \ Browsershot \ Browsershot ; use Illuminate \ Support \ Facades \ S…" at bounding box center [725, 182] width 1125 height 200
click at [304, 682] on textarea at bounding box center [510, 679] width 730 height 29
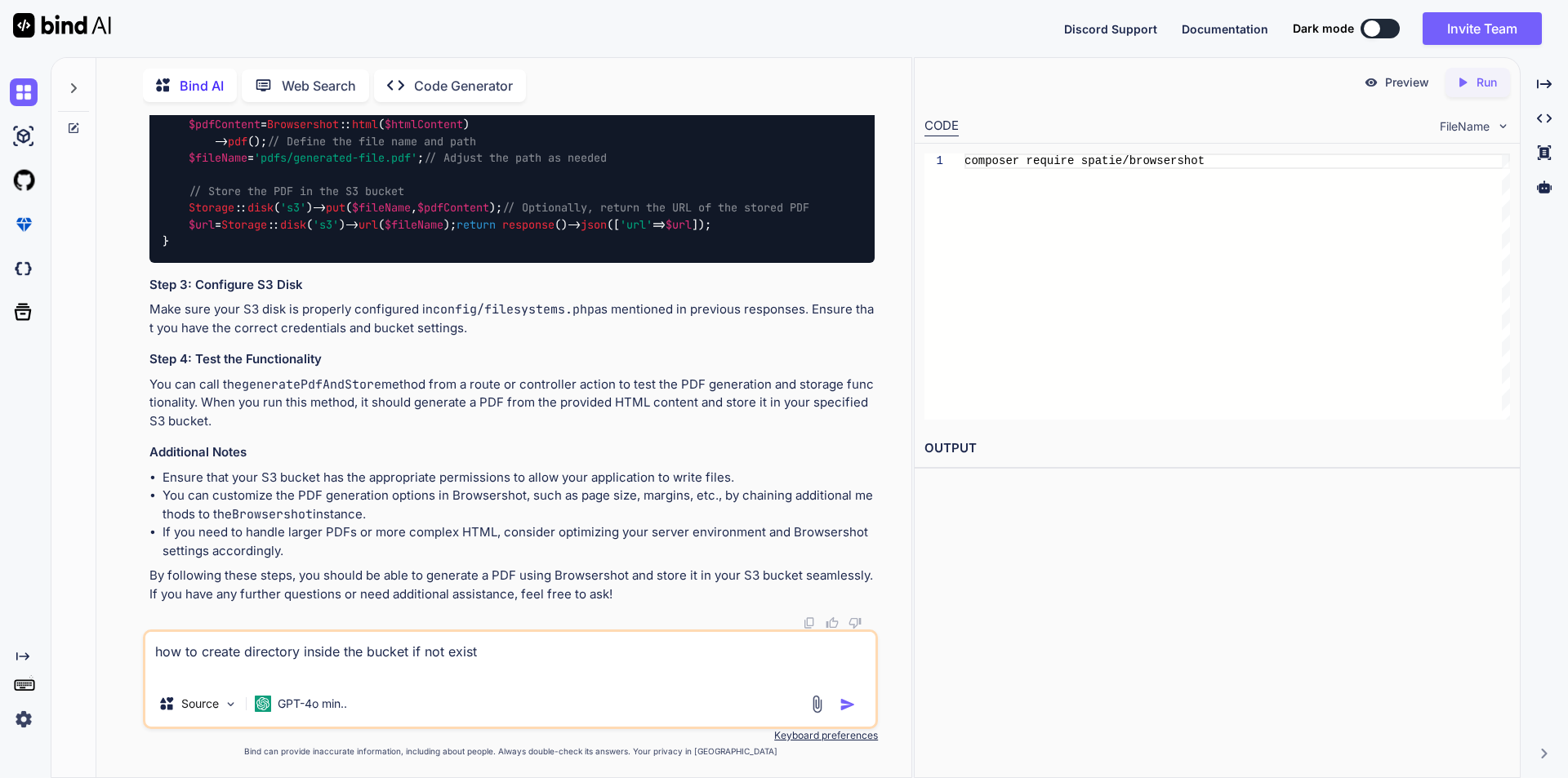
paste textarea "if (!file_exists(storage_path($savePath))) { mkdir(storage_path($savePath), 075…"
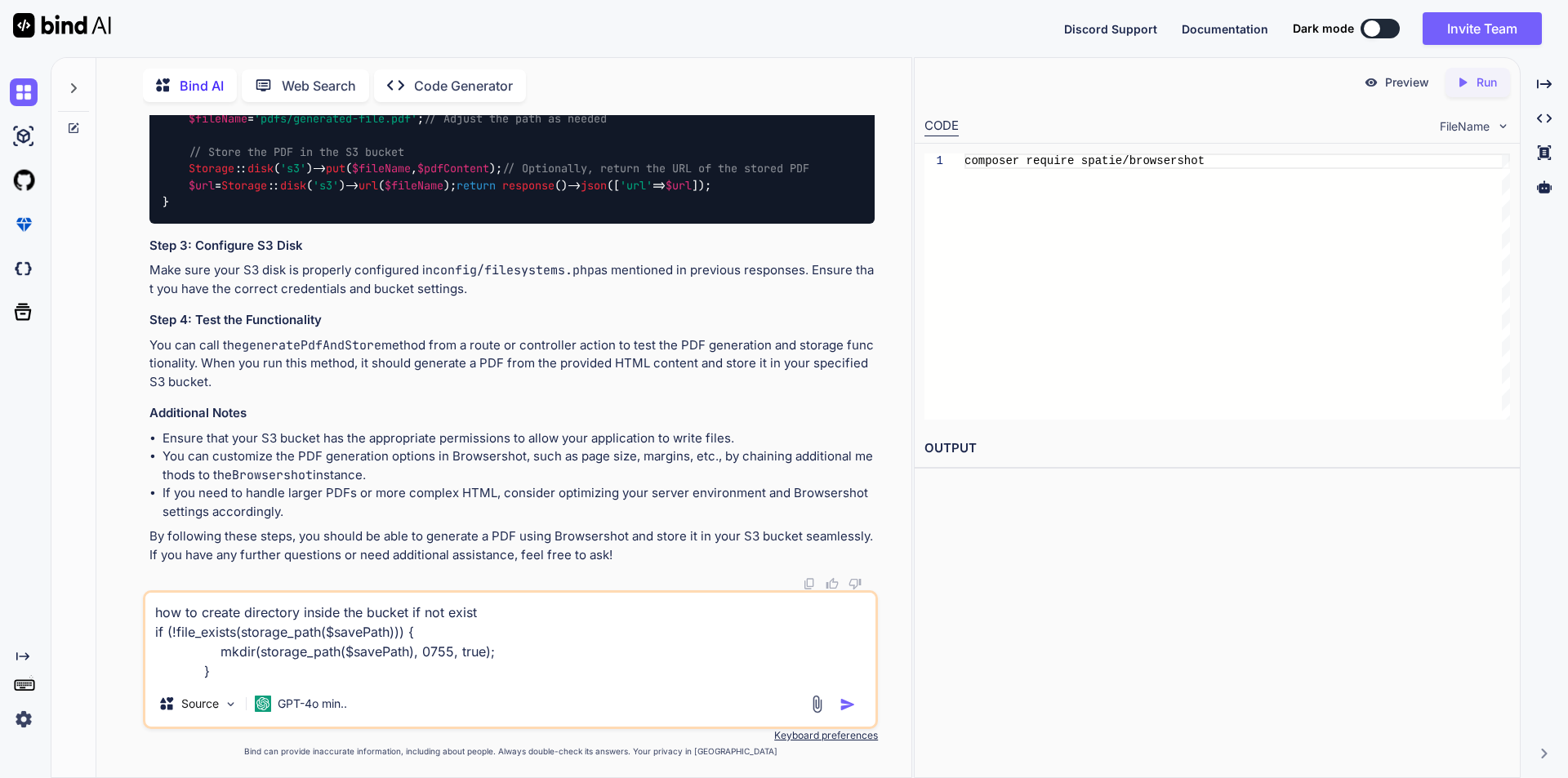
type textarea "how to create directory inside the bucket if not exist if (!file_exists(storage…"
click at [216, 668] on textarea "how to create directory inside the bucket if not exist if (!file_exists(storage…" at bounding box center [510, 637] width 730 height 89
click at [217, 650] on textarea "how to create directory inside the bucket if not exist if (!file_exists(storage…" at bounding box center [510, 637] width 730 height 89
click at [503, 607] on textarea "how to create directory inside the bucket if not exist if (!file_exists(storage…" at bounding box center [510, 637] width 730 height 89
click at [239, 612] on textarea "how to create directory inside the bucket if not exist currently we are using f…" at bounding box center [510, 637] width 730 height 89
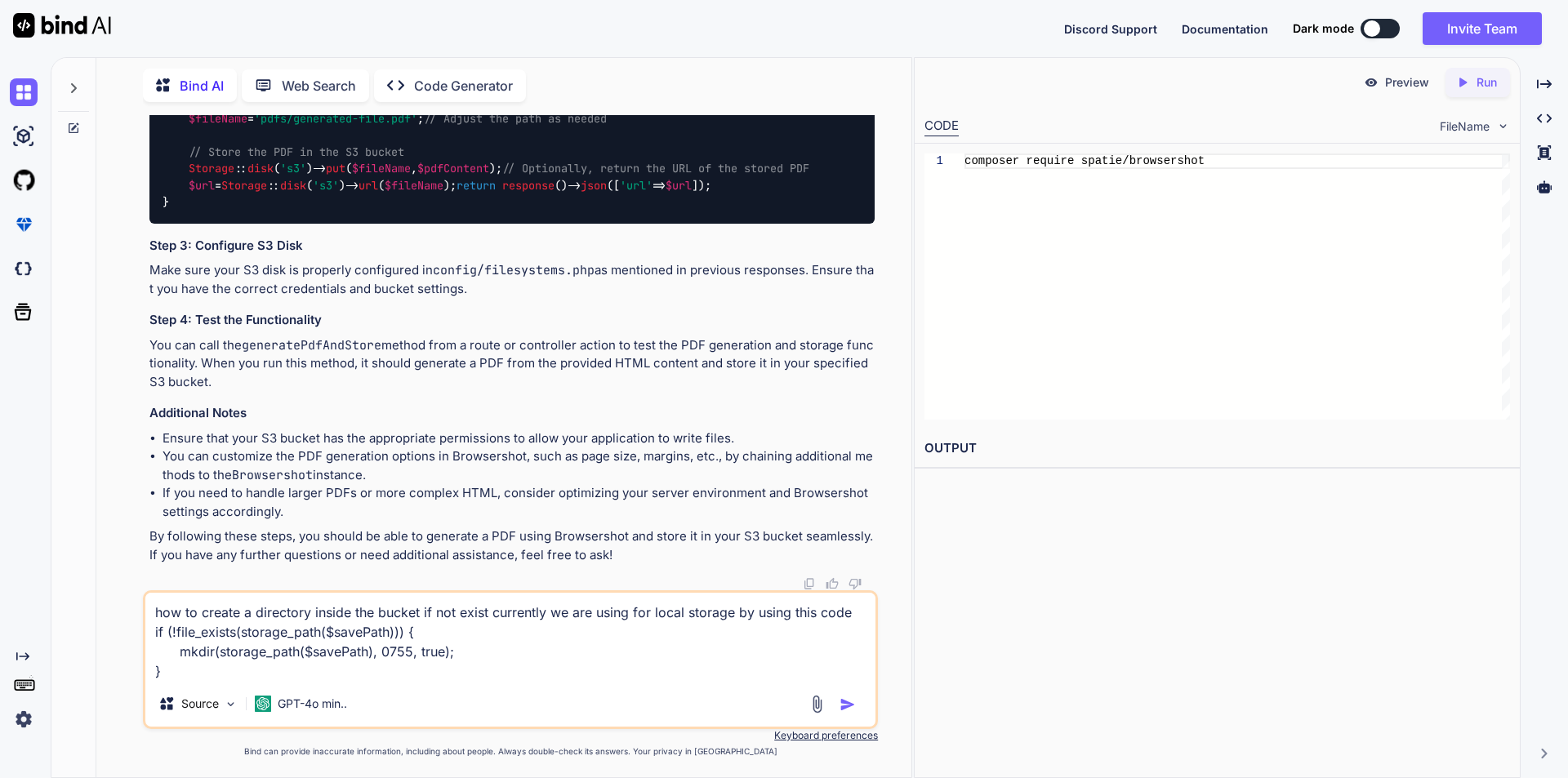
click at [282, 614] on textarea "how to create a directory inside the bucket if not exist currently we are using…" at bounding box center [510, 637] width 730 height 89
click at [359, 611] on textarea "how to create a folder inside the bucket if not exist currently we are using fo…" at bounding box center [510, 637] width 730 height 89
type textarea "how to create a folder inside the S3 bucket if not exist currently we are using…"
click at [844, 705] on img "button" at bounding box center [848, 705] width 16 height 16
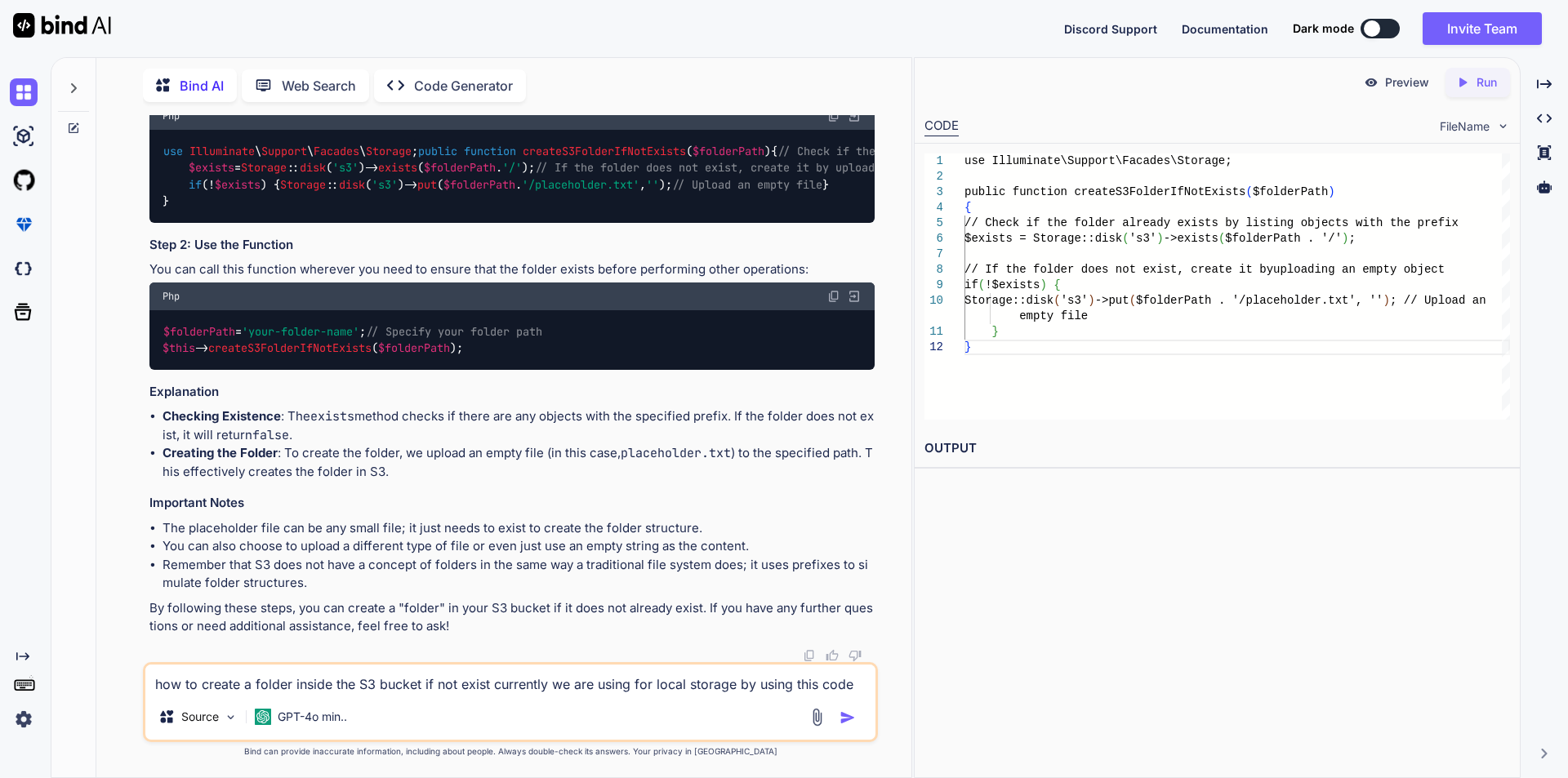
scroll to position [5574, 0]
drag, startPoint x: 165, startPoint y: 363, endPoint x: 176, endPoint y: 505, distance: 142.4
click at [176, 223] on div "use Illuminate \ Support \ Facades \ Storage ; public function createS3FolderIf…" at bounding box center [511, 176] width 725 height 93
copy code "public function createS3FolderIfNotExists ( $folderPath ) { // Check if the fol…"
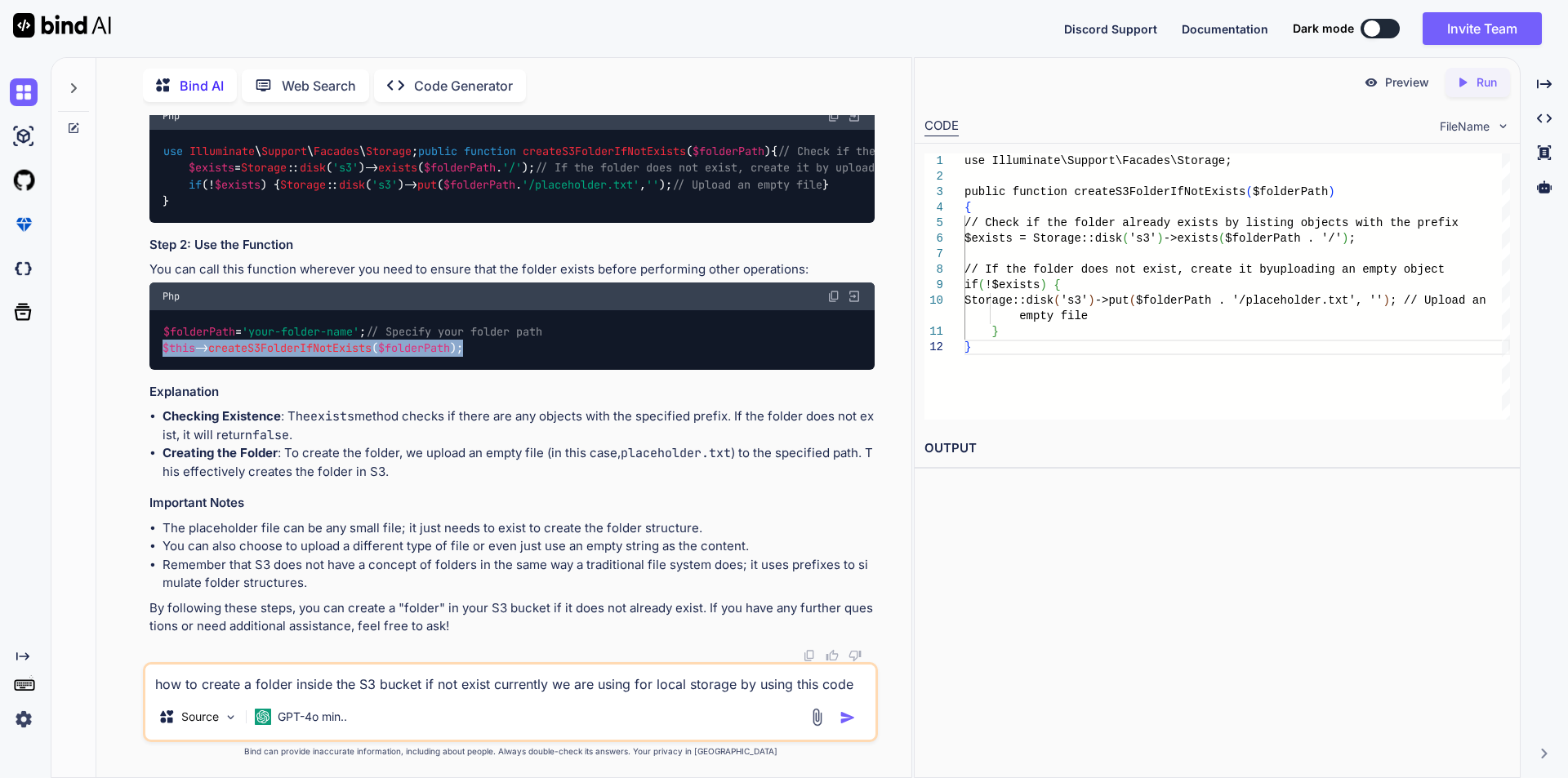
drag, startPoint x: 163, startPoint y: 493, endPoint x: 493, endPoint y: 495, distance: 330.0
click at [493, 370] on div "$folderPath = 'your-folder-name' ; // Specify your folder path $this -> createS…" at bounding box center [511, 340] width 725 height 59
copy code "$this -> createS3FolderIfNotExists ( $folderPath );"
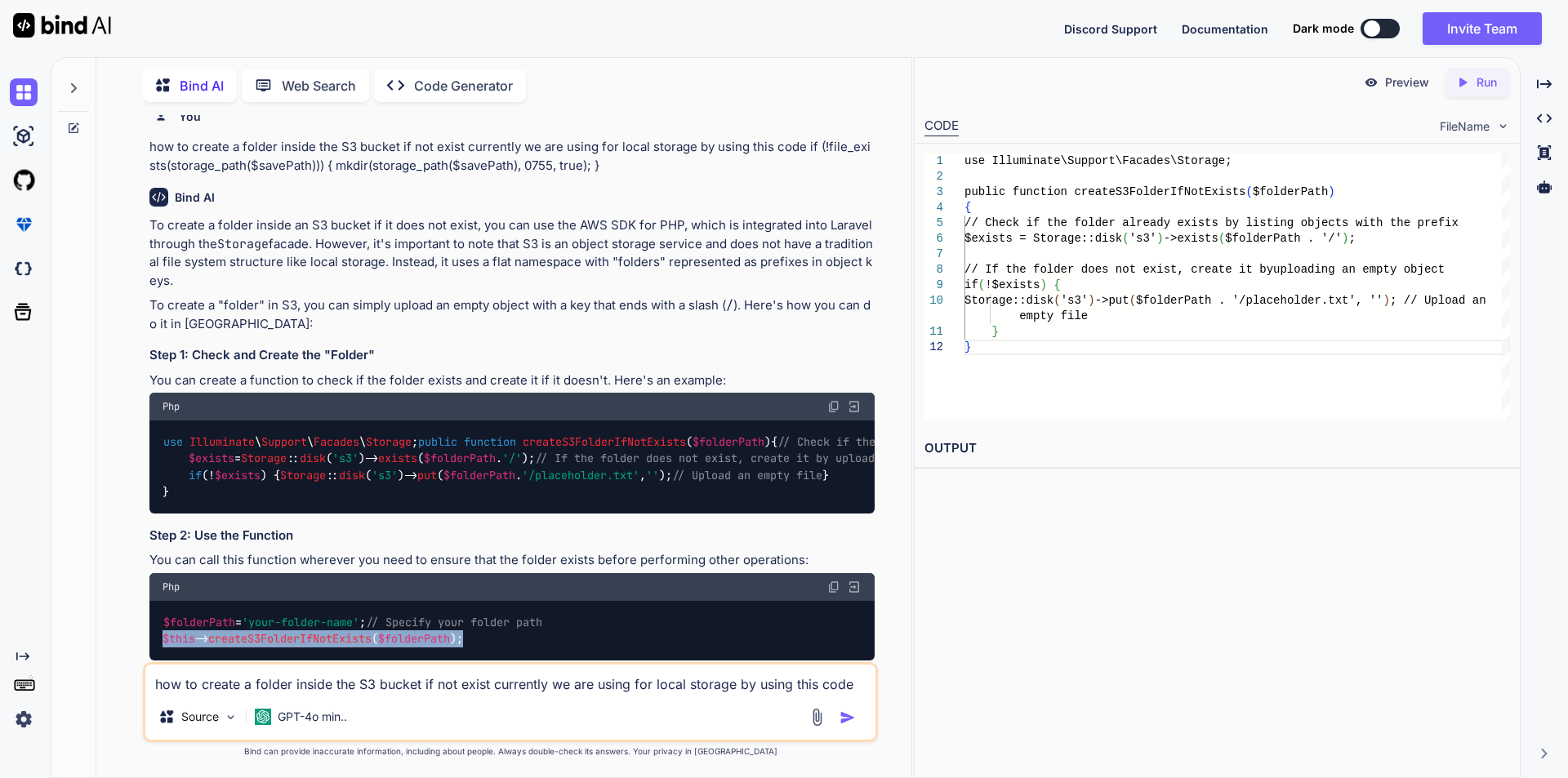
scroll to position [4657, 0]
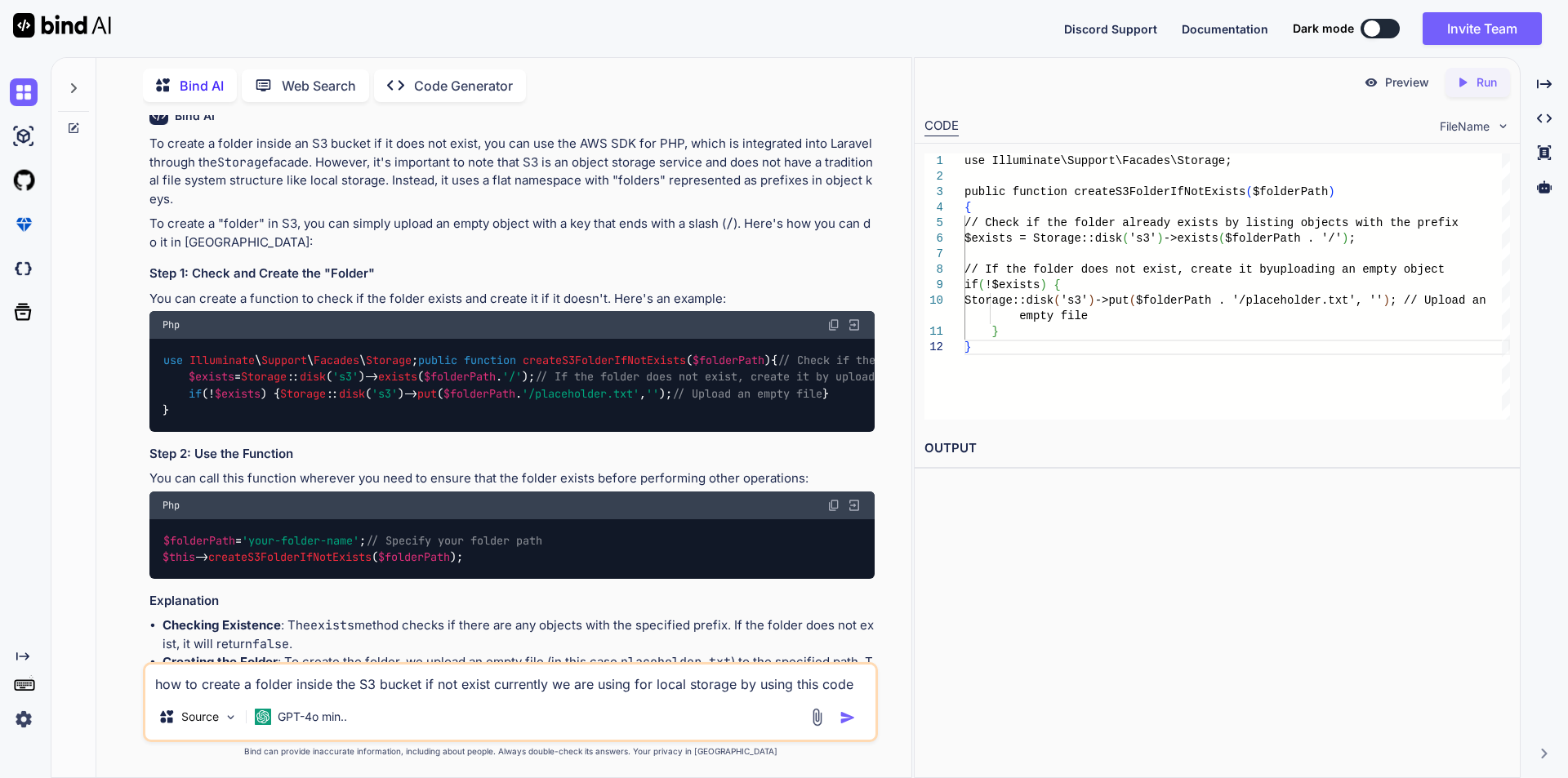
drag, startPoint x: 189, startPoint y: 343, endPoint x: 550, endPoint y: 458, distance: 378.9
copy code "// Define the file name and path $fileName = 'pdfs/generated-file.pdf' ; // Adj…"
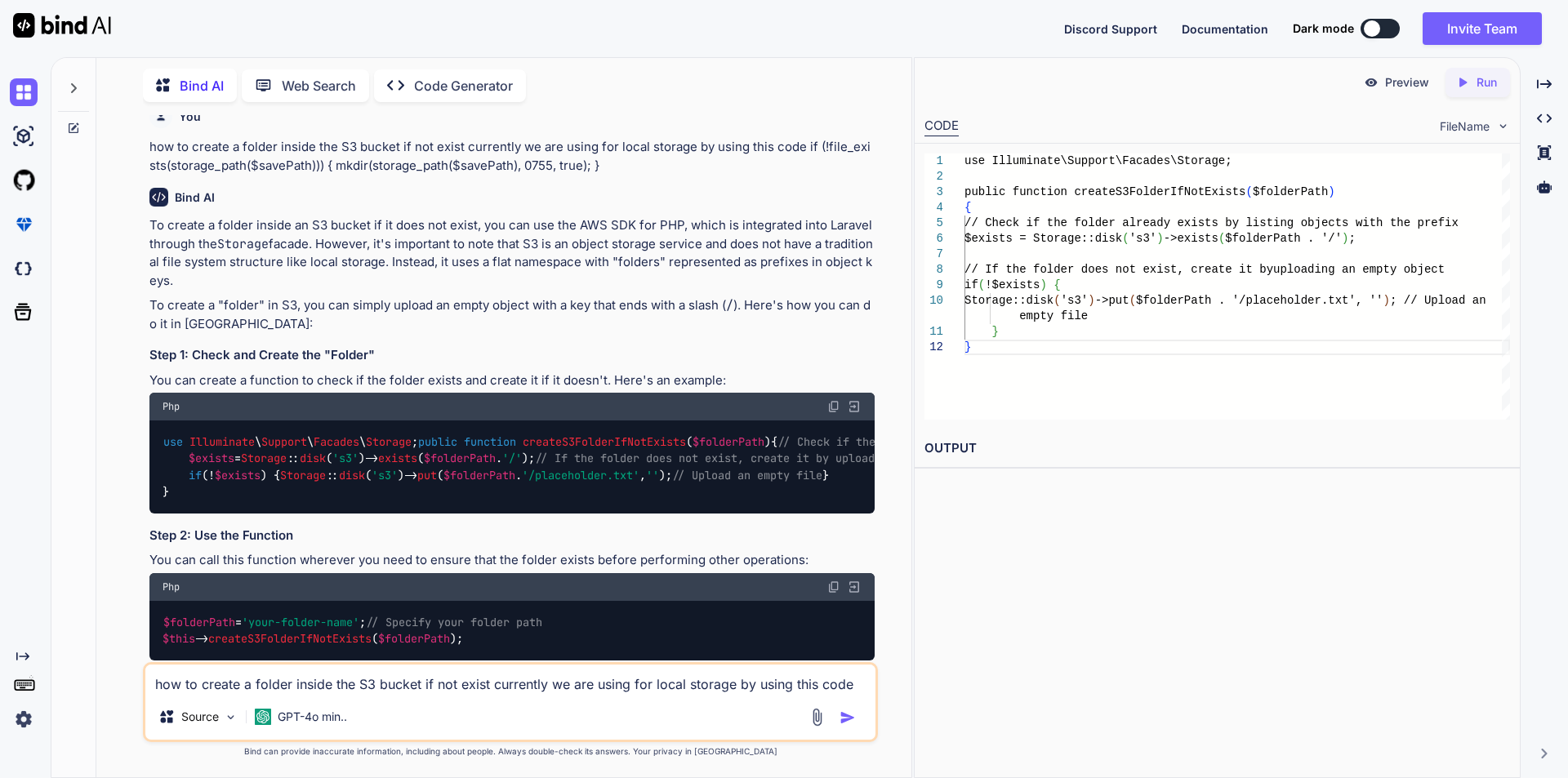
click at [312, 684] on textarea "how to create a folder inside the S3 bucket if not exist currently we are using…" at bounding box center [510, 679] width 730 height 29
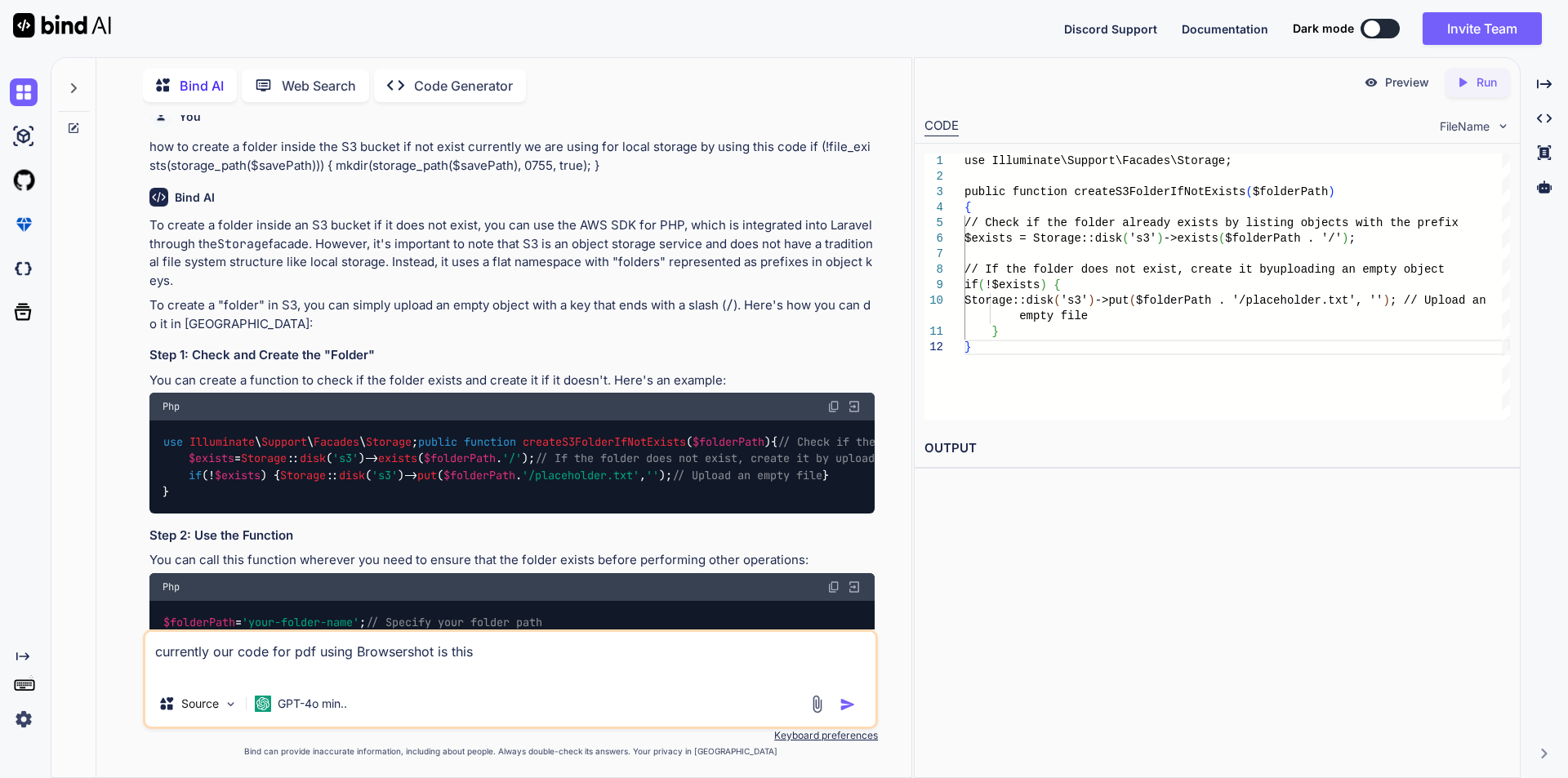
paste textarea "Browsershot::html($html) ->showBackground() ->noSandbox() ->timeout(300) ->marg…"
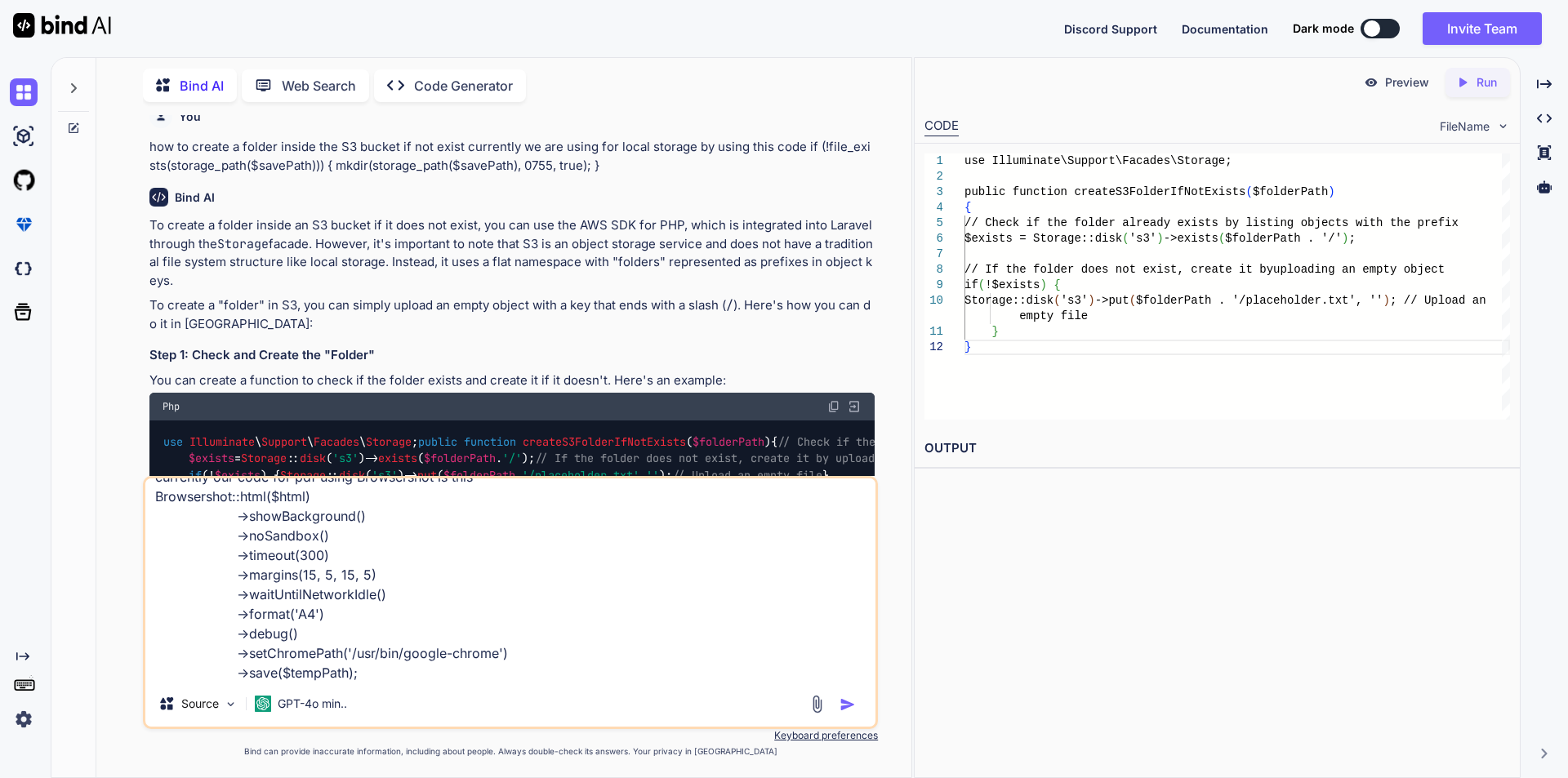
scroll to position [0, 0]
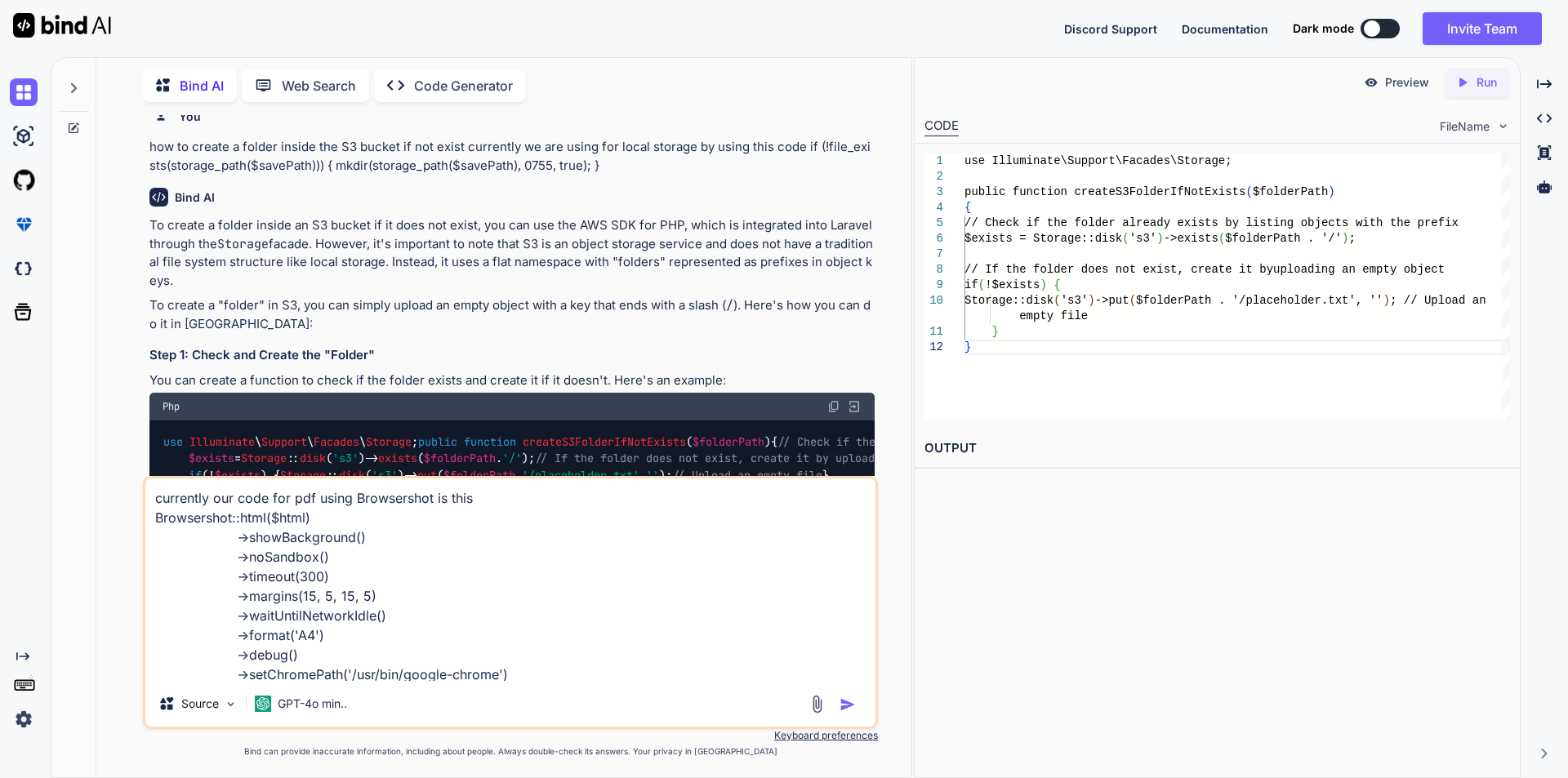
click at [482, 501] on textarea "currently our code for pdf using Browsershot is this Browsershot::html($html) -…" at bounding box center [510, 580] width 730 height 203
type textarea "currently our code for pdf using Browsershot is this, what we need to change fo…"
click at [850, 710] on img "button" at bounding box center [848, 705] width 16 height 16
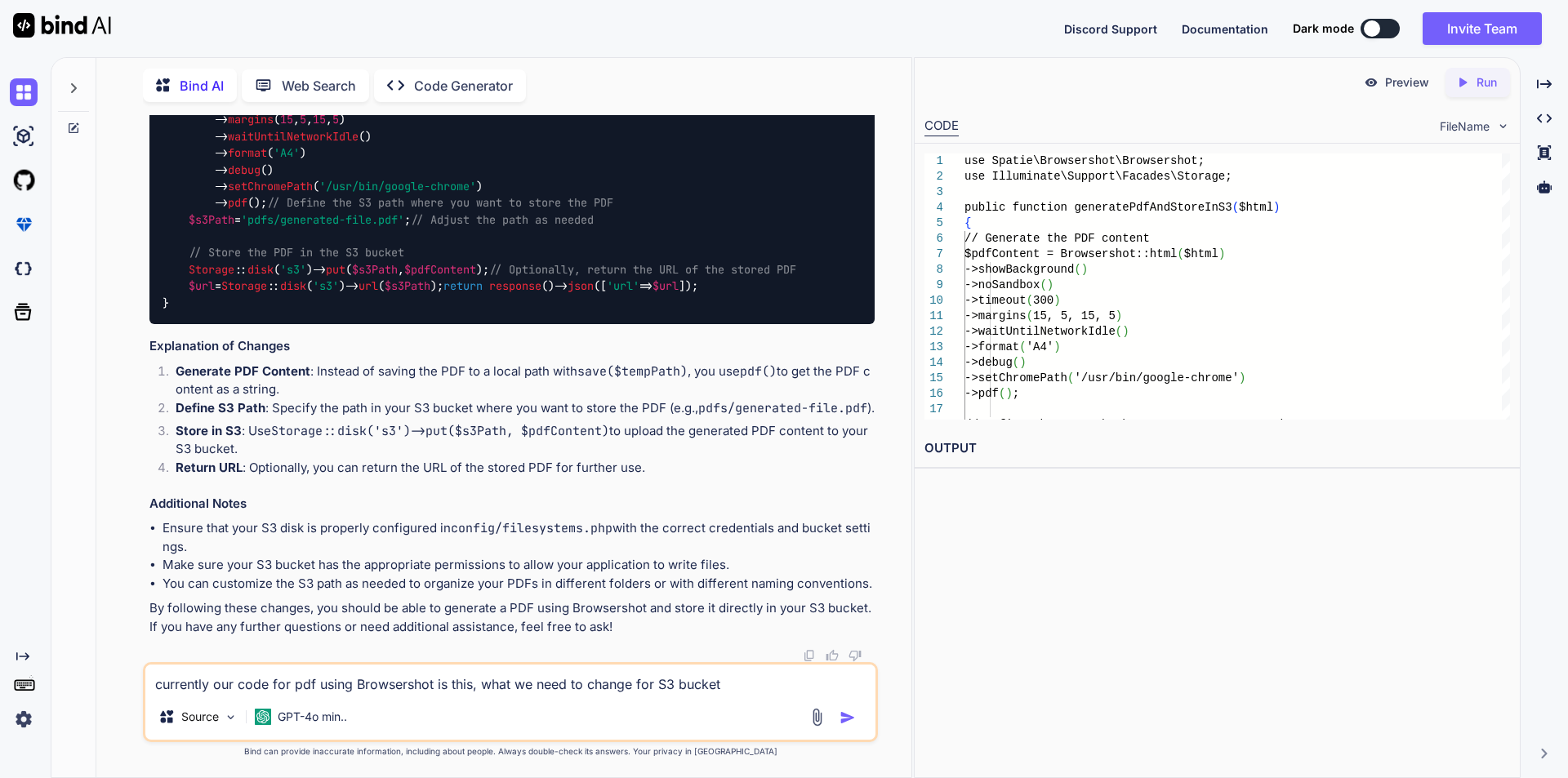
scroll to position [6845, 0]
drag, startPoint x: 216, startPoint y: 250, endPoint x: 271, endPoint y: 257, distance: 55.4
click at [271, 257] on div "use Spatie \ Browsershot \ Browsershot ; use Illuminate \ Support \ Facades \ S…" at bounding box center [511, 171] width 725 height 310
copy code "-> pdf ();"
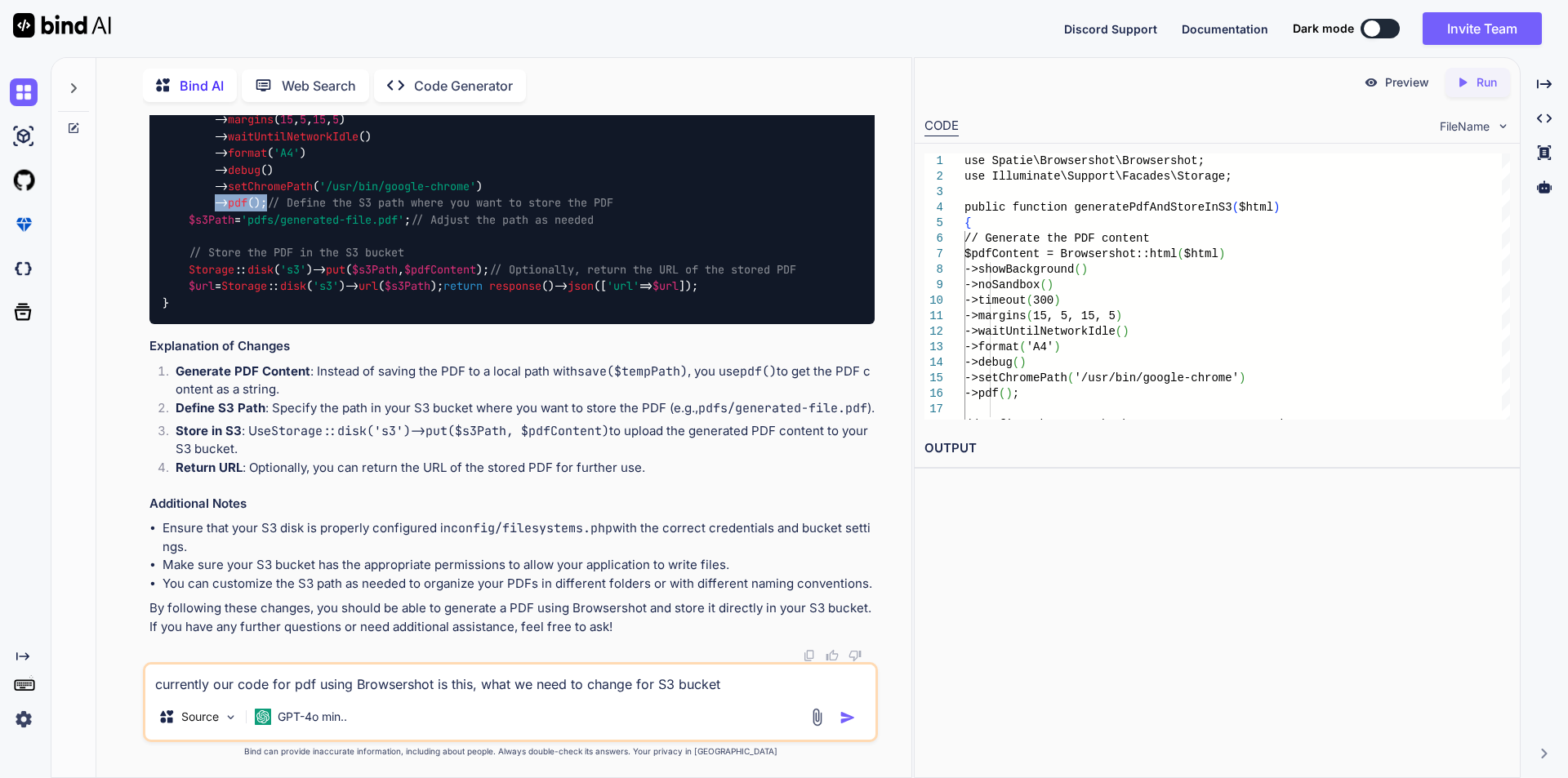
drag, startPoint x: 189, startPoint y: 366, endPoint x: 536, endPoint y: 497, distance: 370.9
click at [536, 325] on div "use Spatie \ Browsershot \ Browsershot ; use Illuminate \ Support \ Facades \ S…" at bounding box center [511, 171] width 725 height 310
copy code "// Define the S3 path where you want to store the PDF $s3Path = 'pdfs/generated…"
click at [329, 670] on textarea "currently our code for pdf using Browsershot is this, what we need to change fo…" at bounding box center [510, 679] width 730 height 29
paste textarea "I was facing the issue to send an email in our application by using SES mail. K…"
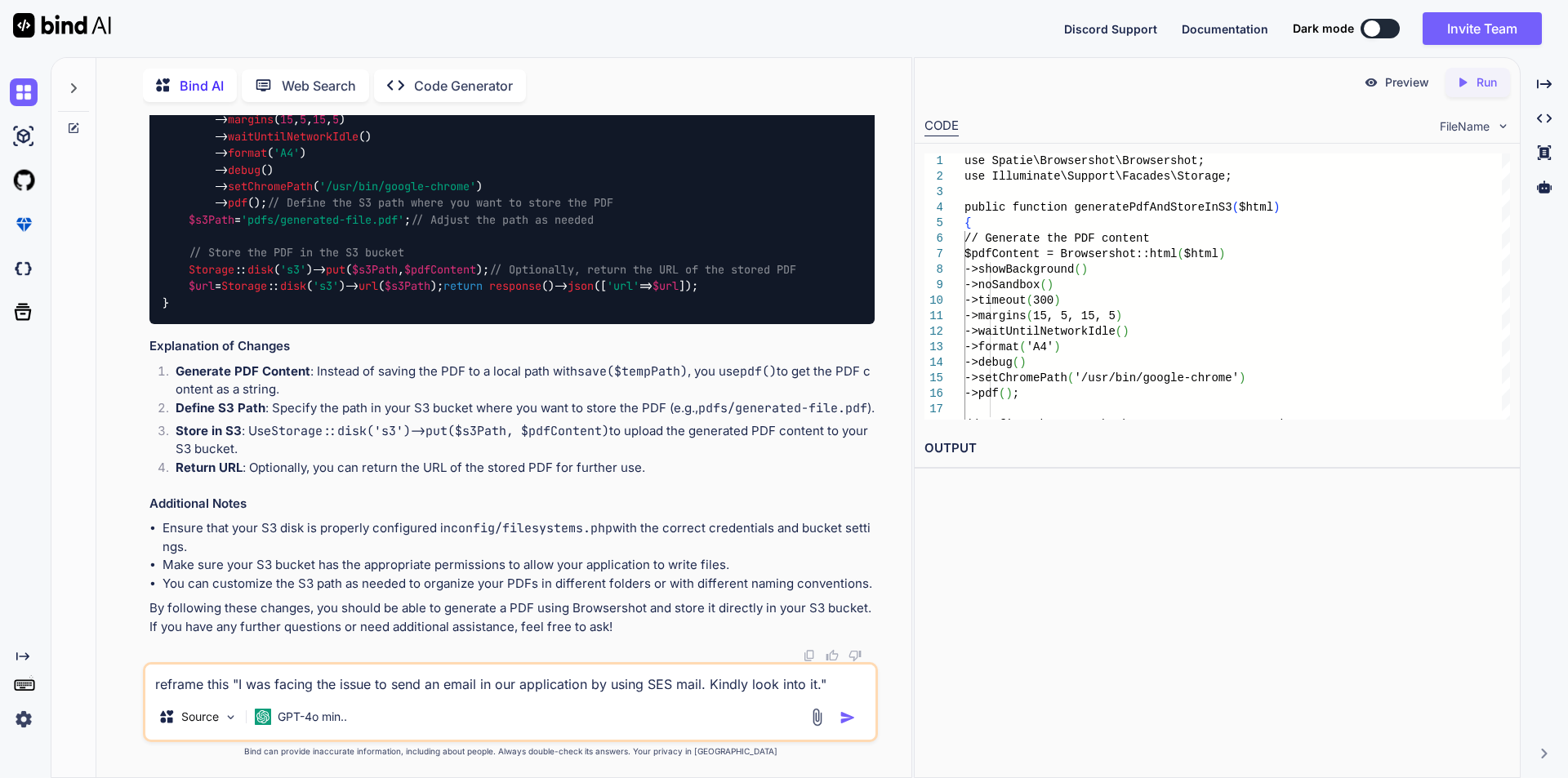
type textarea "reframe this "I was facing the issue to send an email in our application by usi…"
click at [853, 723] on img "button" at bounding box center [848, 718] width 16 height 16
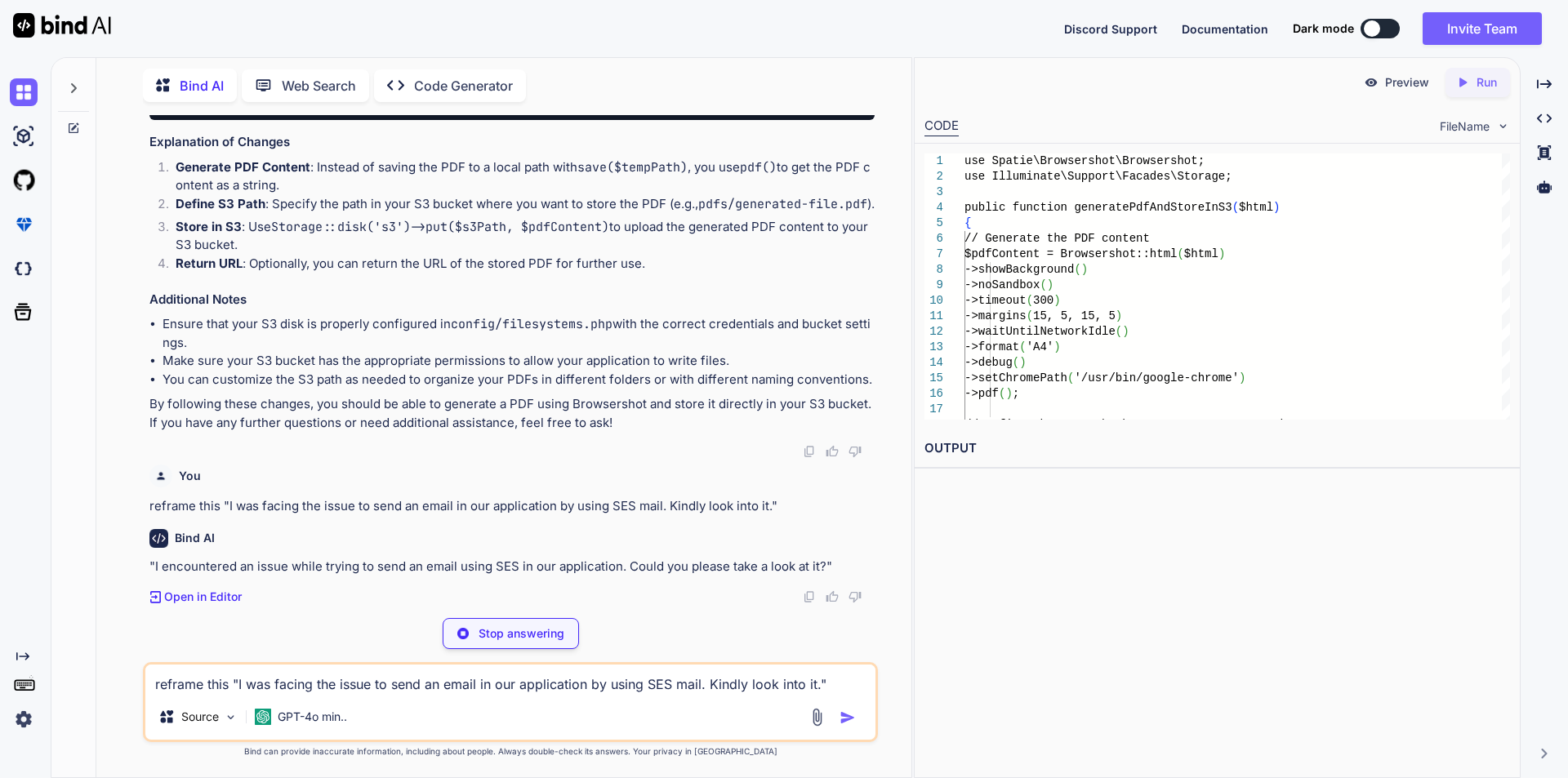
scroll to position [7156, 0]
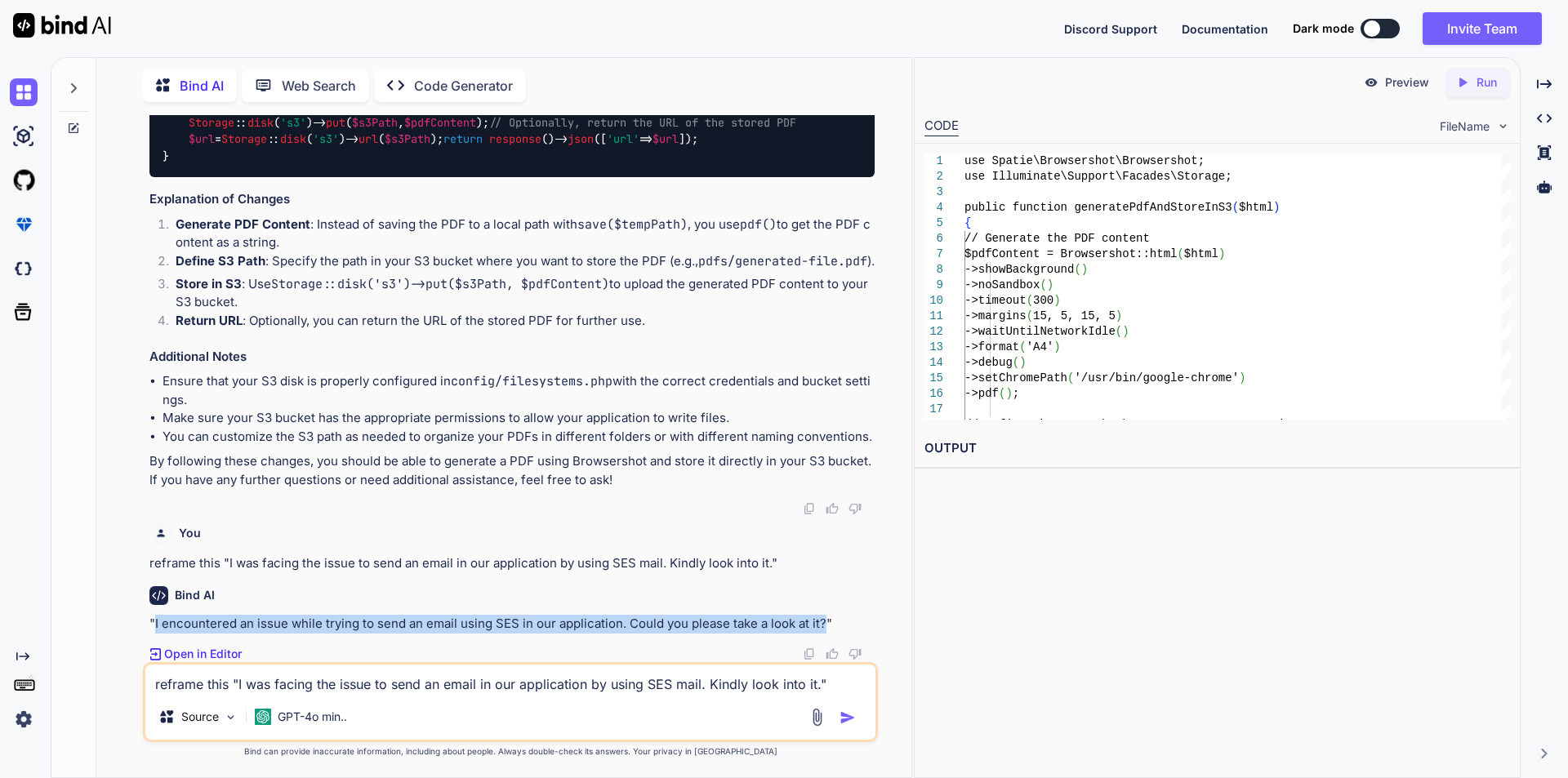
drag, startPoint x: 154, startPoint y: 623, endPoint x: 821, endPoint y: 626, distance: 667.0
click at [821, 626] on p ""I encountered an issue while trying to send an email using SES in our applicat…" at bounding box center [511, 624] width 725 height 19
copy p "I encountered an issue while trying to send an email using SES in our applicati…"
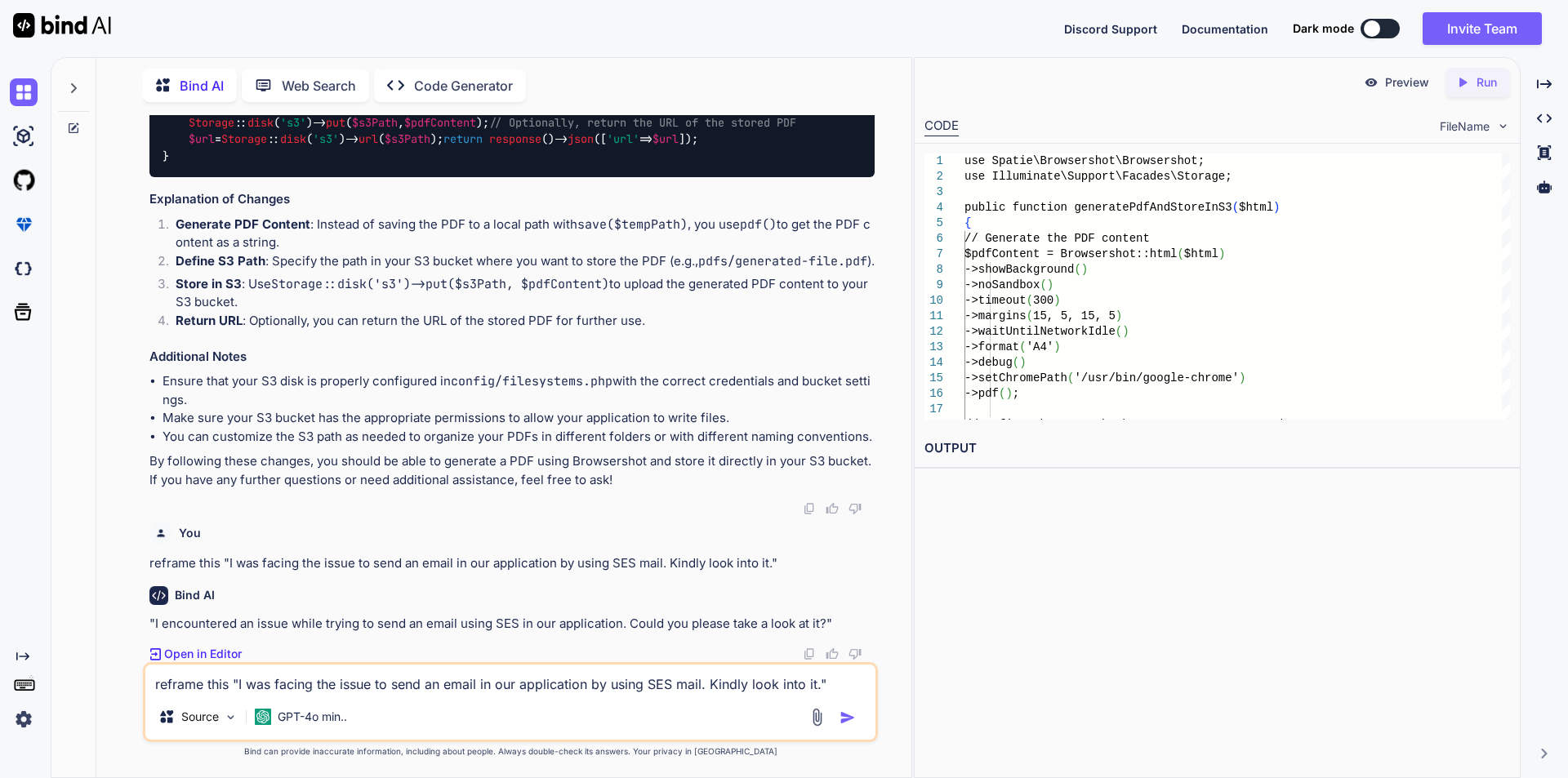
click at [235, 689] on textarea "reframe this "I was facing the issue to send an email in our application by usi…" at bounding box center [510, 679] width 730 height 29
type textarea "please change it in simple words"
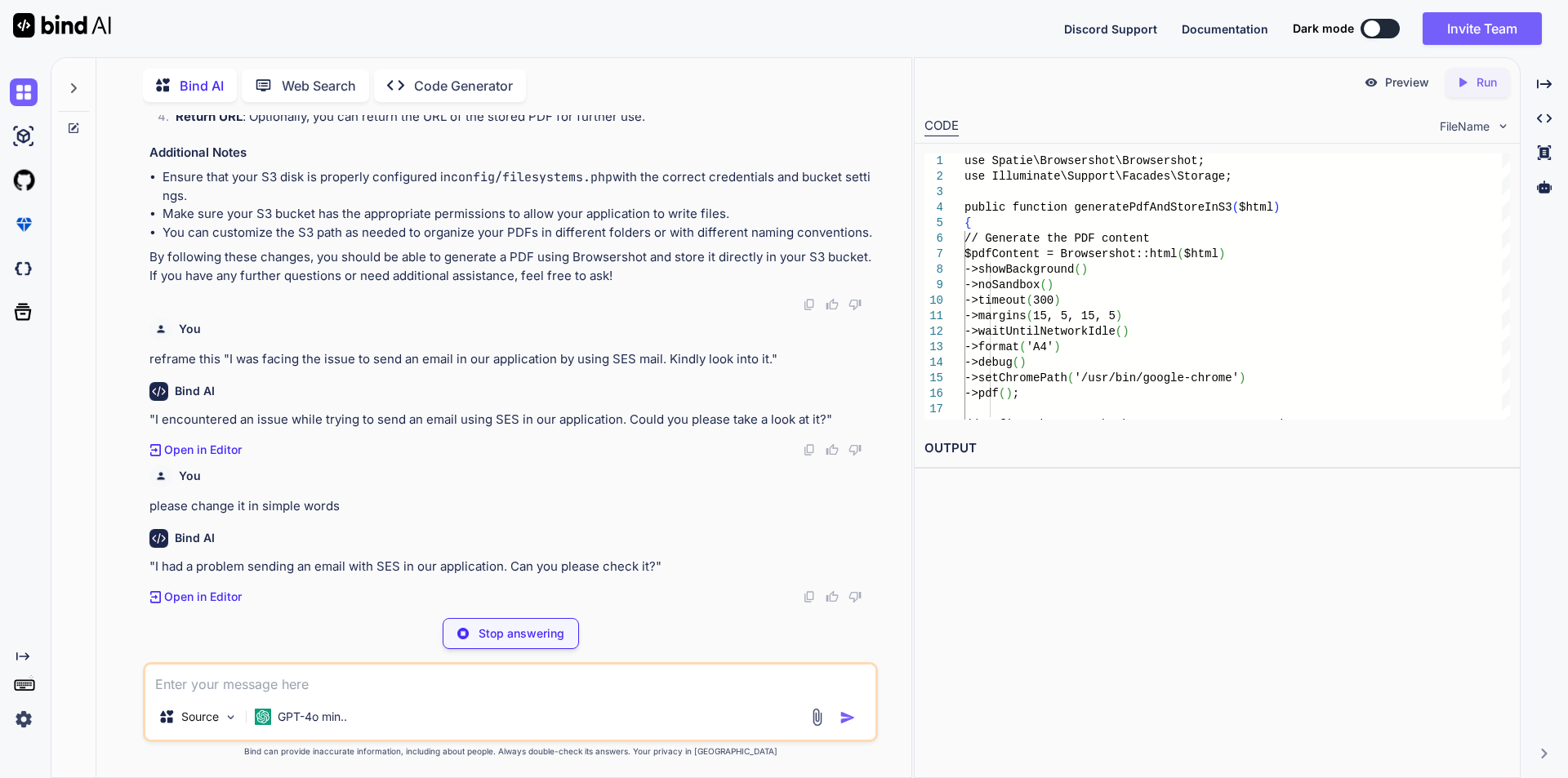
scroll to position [7303, 0]
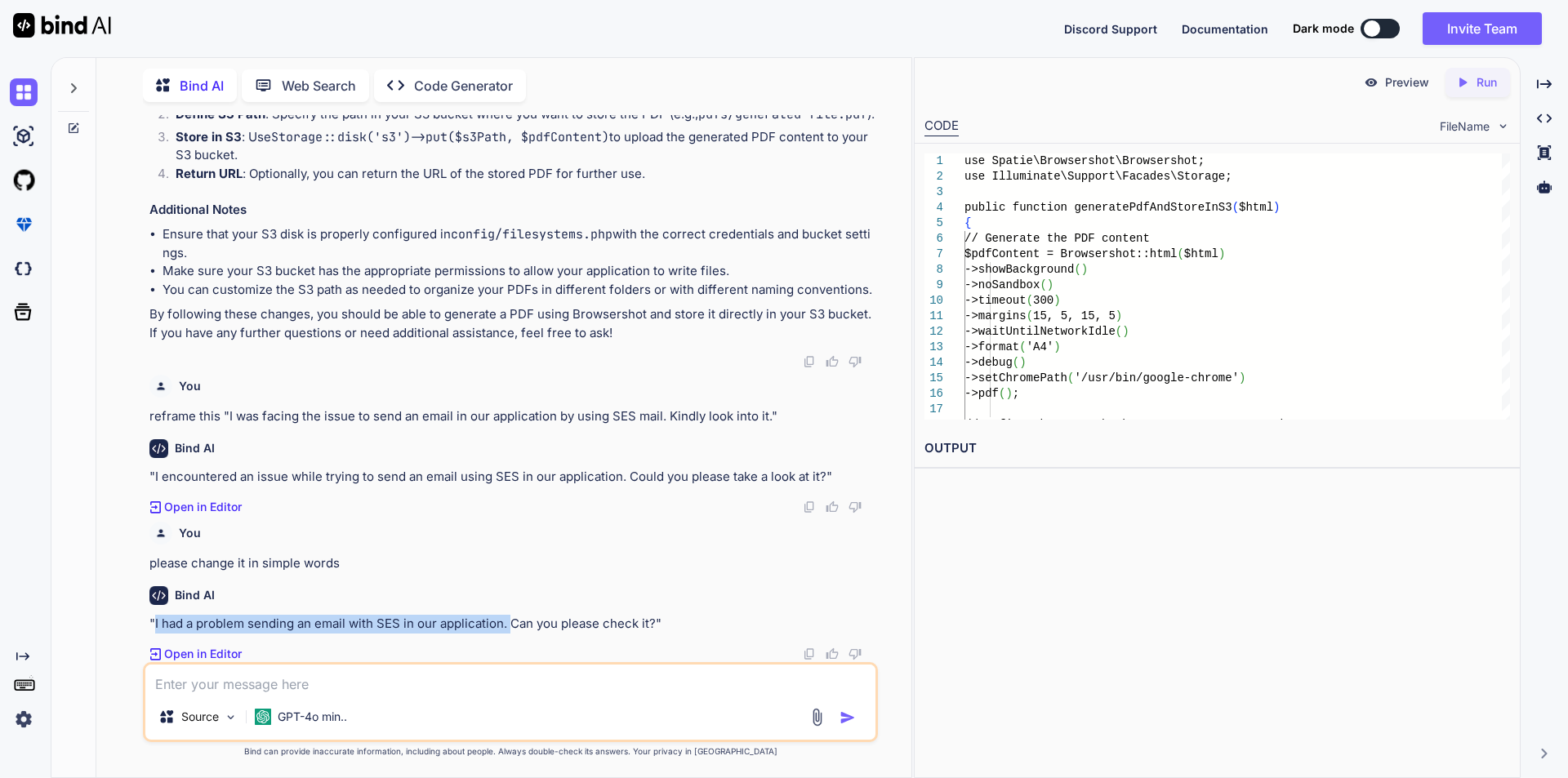
drag, startPoint x: 155, startPoint y: 623, endPoint x: 509, endPoint y: 626, distance: 354.0
click at [509, 626] on p ""I had a problem sending an email with SES in our application. Can you please c…" at bounding box center [511, 624] width 725 height 19
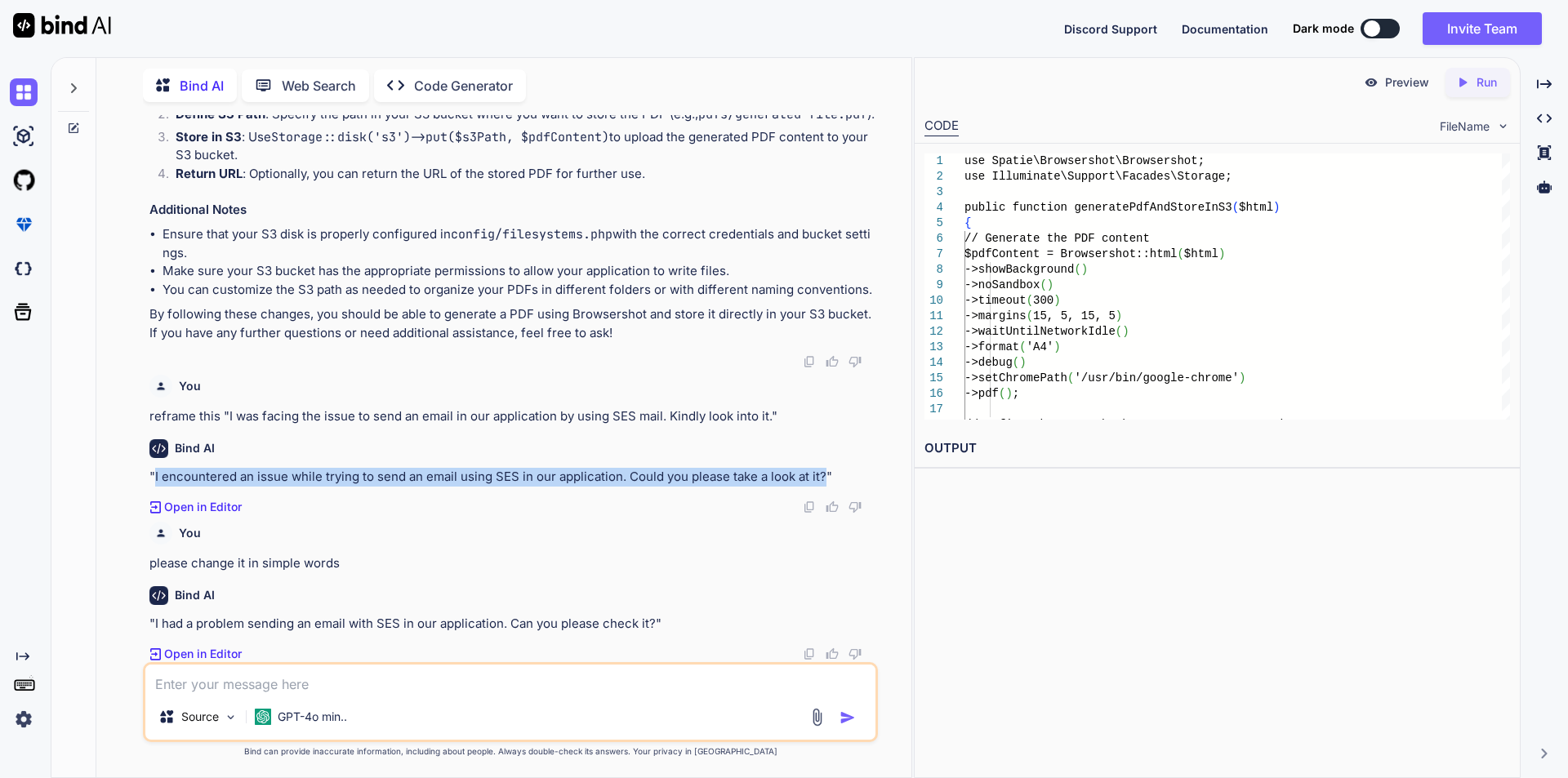
drag, startPoint x: 153, startPoint y: 476, endPoint x: 823, endPoint y: 470, distance: 670.0
click at [823, 470] on p ""I encountered an issue while trying to send an email using SES in our applicat…" at bounding box center [511, 477] width 725 height 19
copy p "I encountered an issue while trying to send an email using SES in our applicati…"
click at [332, 683] on textarea at bounding box center [510, 679] width 730 height 29
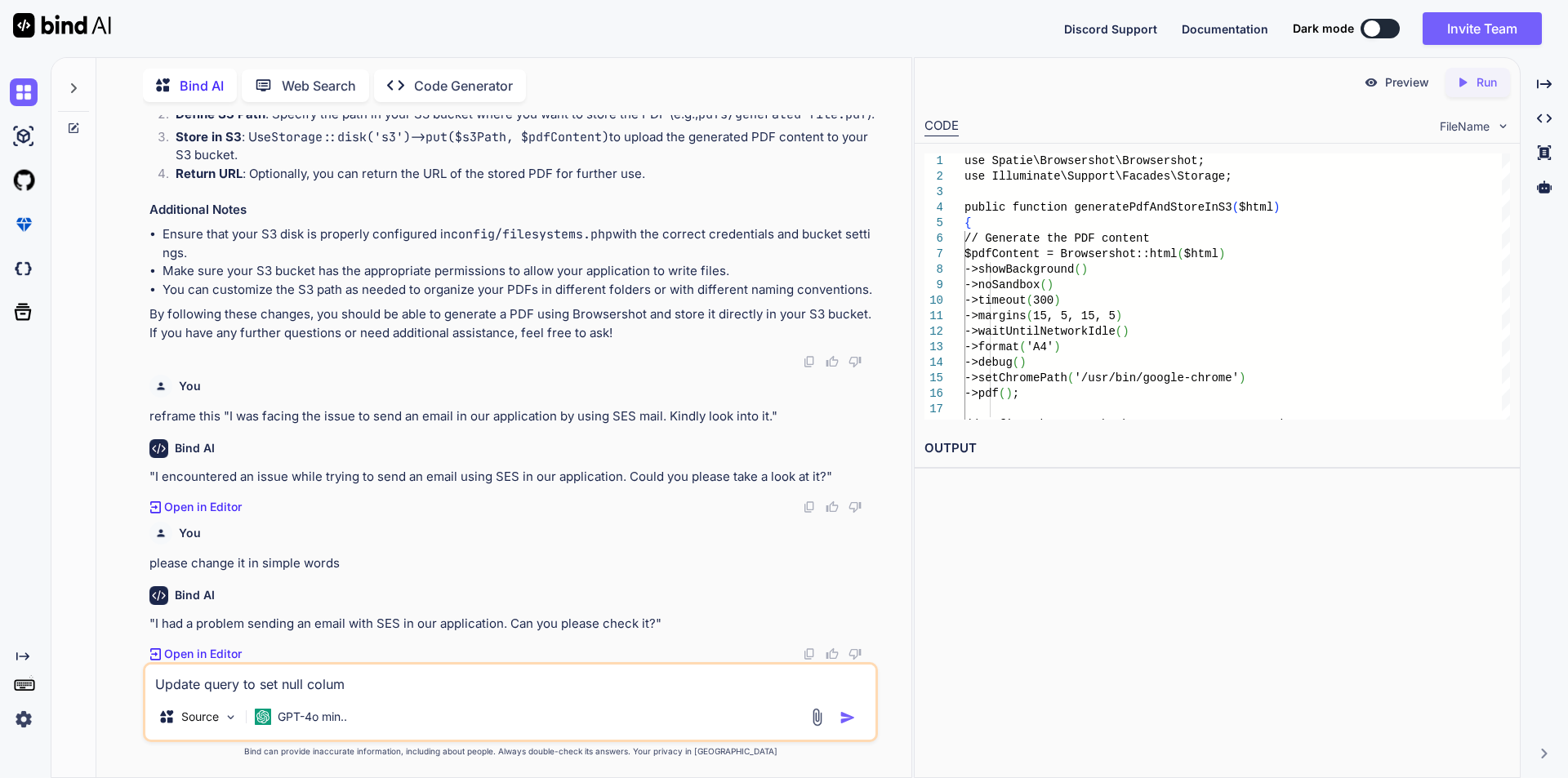
type textarea "Update query to set null column"
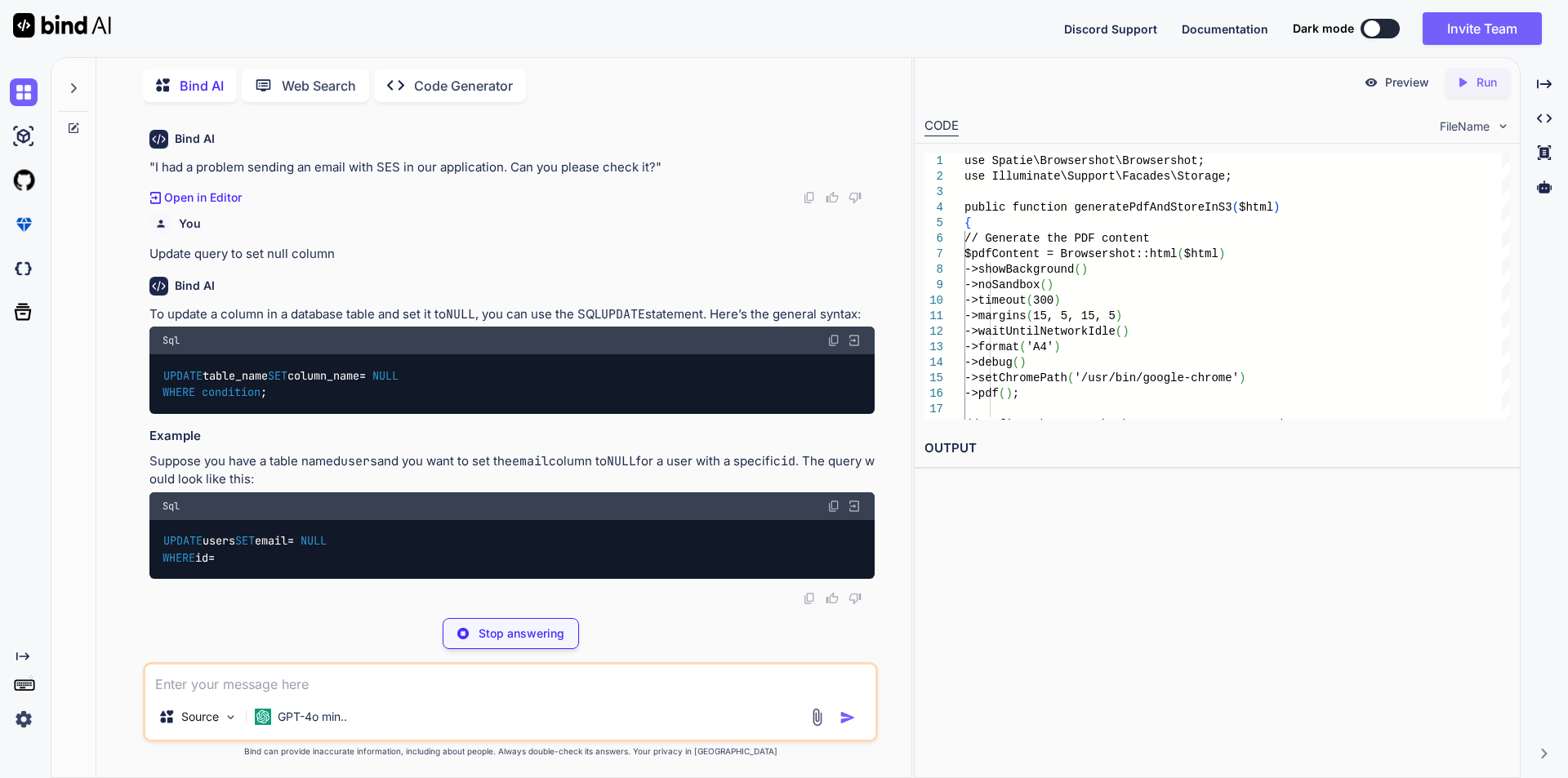
scroll to position [7767, 0]
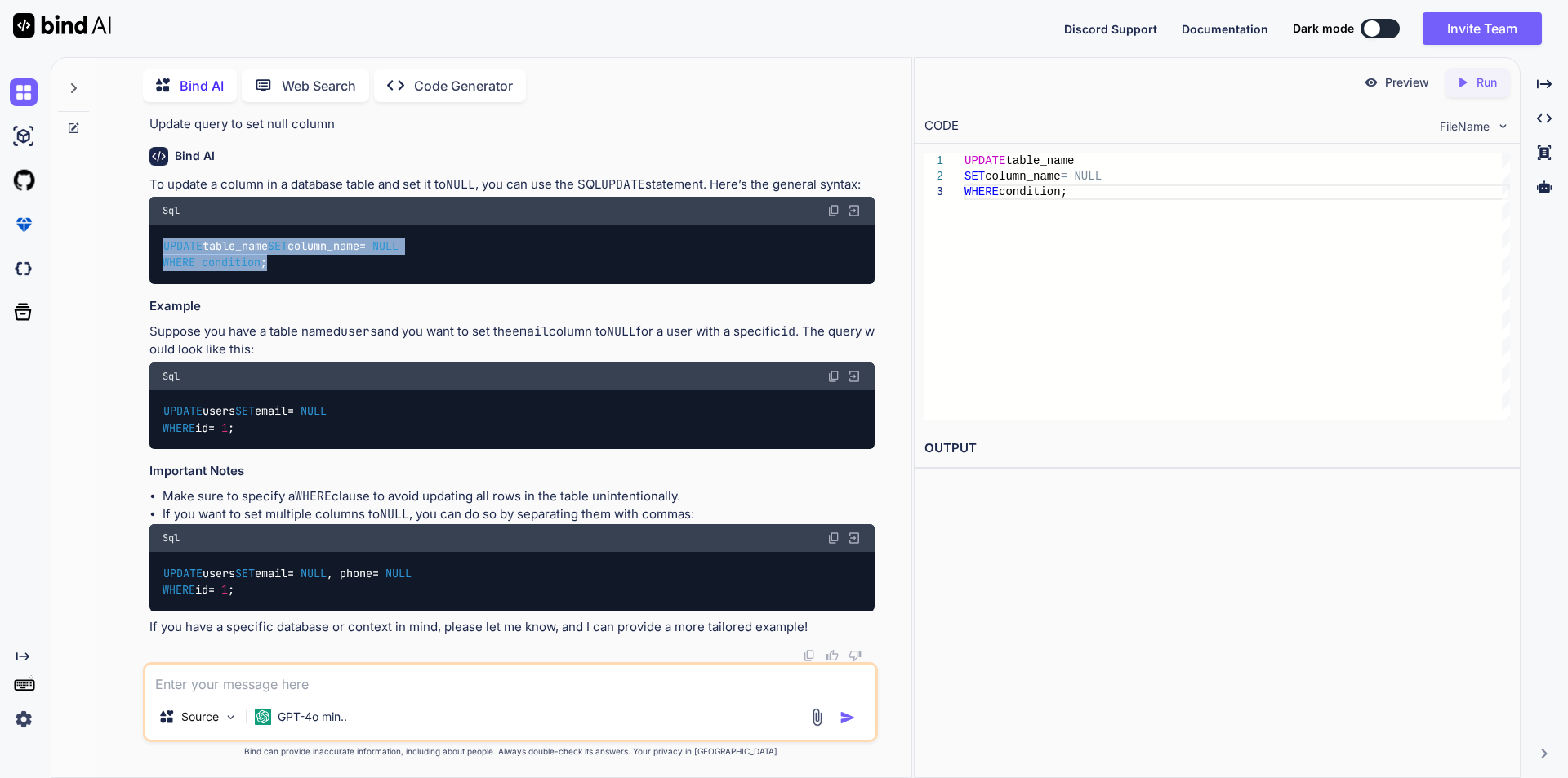
drag, startPoint x: 164, startPoint y: 365, endPoint x: 288, endPoint y: 402, distance: 129.4
click at [288, 284] on div "UPDATE table_name SET column_name = NULL WHERE condition ;" at bounding box center [511, 254] width 725 height 59
click at [275, 688] on textarea at bounding box center [510, 679] width 730 height 29
paste textarea "message: "Class "League\Flysystem\AwsS3V3\PortableVisibilityConverter" not foun…"
type textarea "we got an error for S3bucket message: "Class "League\Flysystem\AwsS3V3\Portable…"
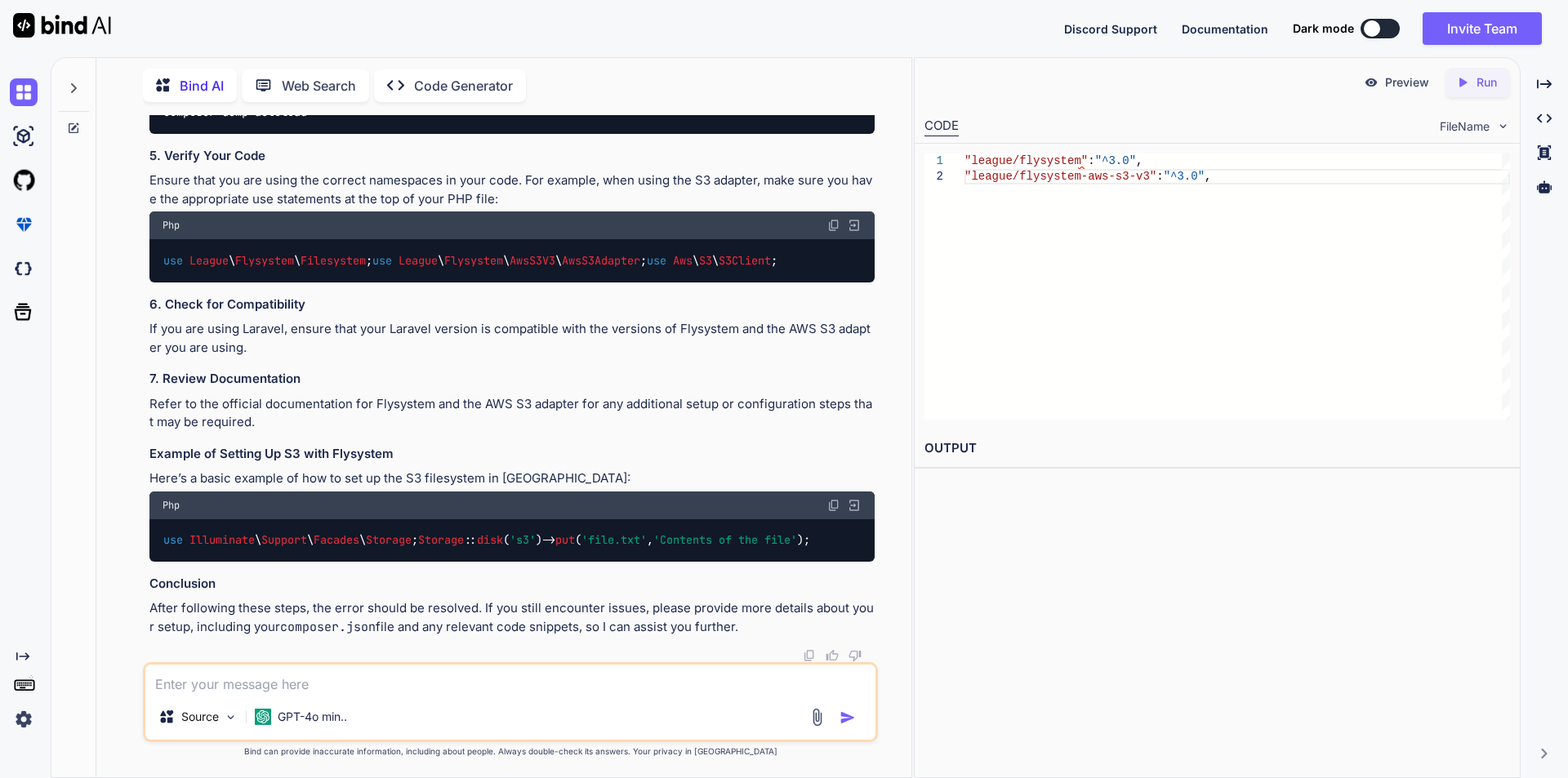
scroll to position [9137, 0]
click at [269, 268] on span "Flysystem" at bounding box center [265, 260] width 58 height 15
click at [242, 688] on textarea at bounding box center [510, 679] width 730 height 29
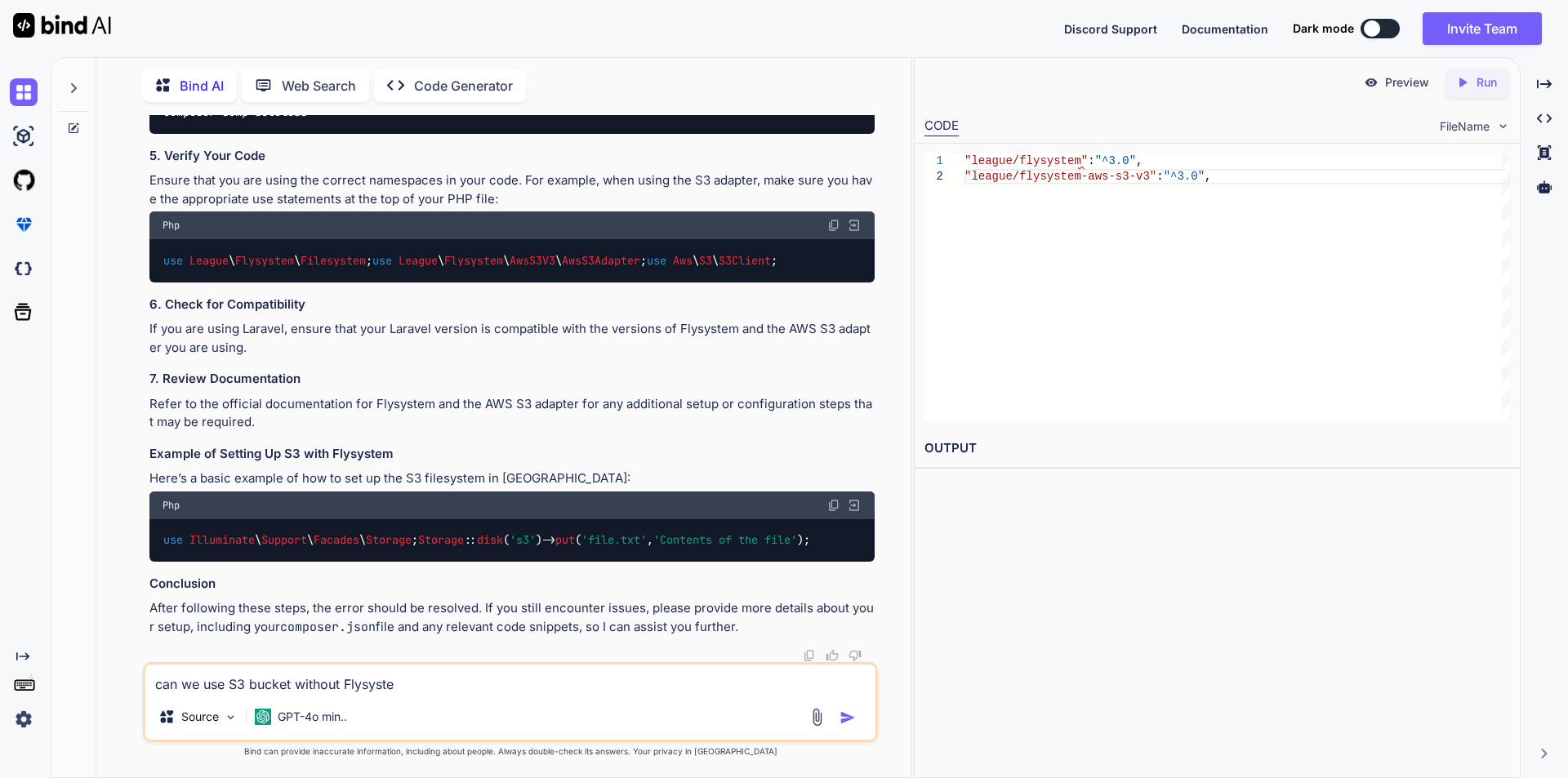
type textarea "can we use S3 bucket without Flysystem"
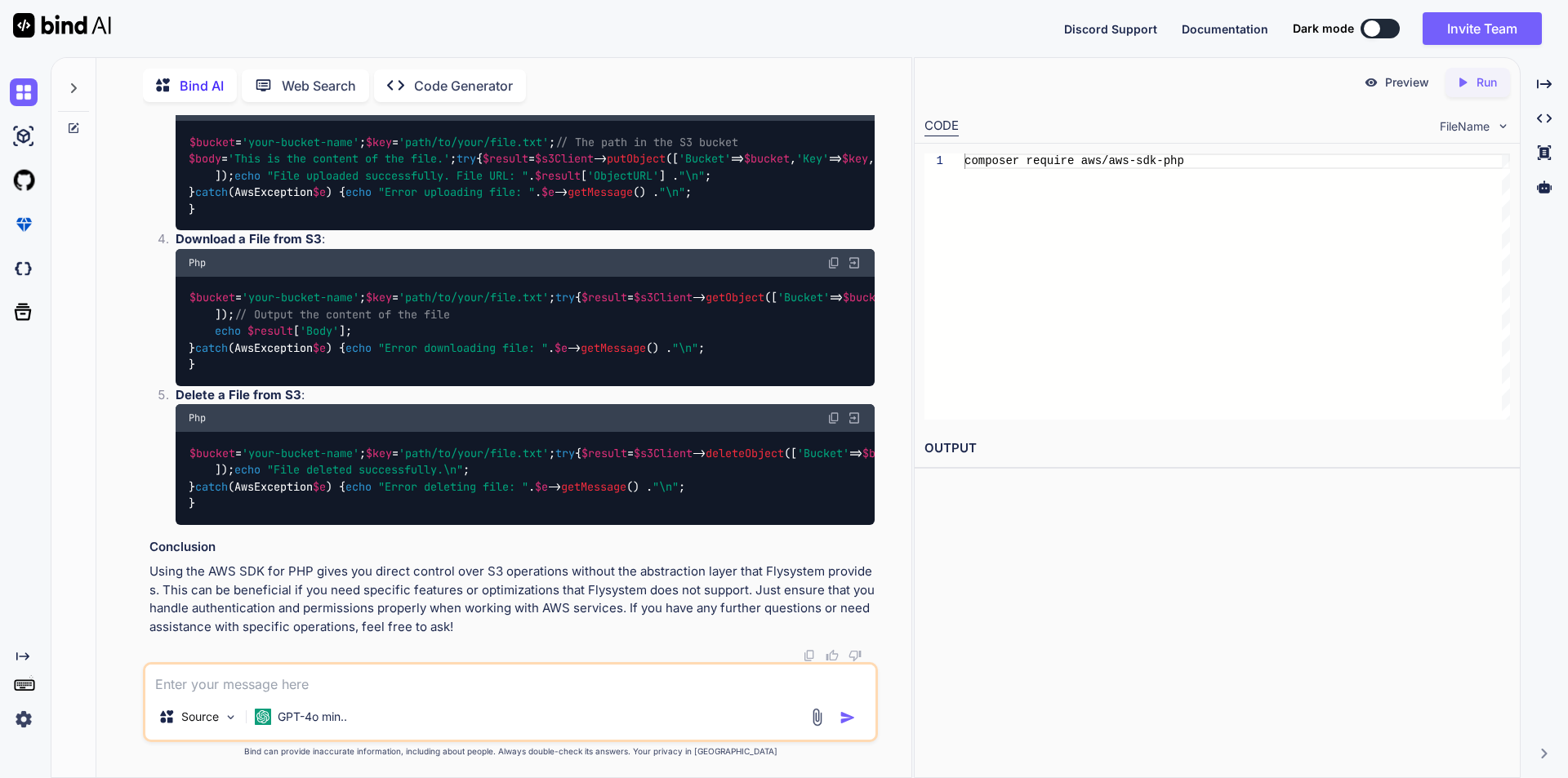
scroll to position [10045, 0]
drag, startPoint x: 178, startPoint y: 185, endPoint x: 305, endPoint y: 185, distance: 127.0
click at [370, 682] on textarea at bounding box center [510, 679] width 730 height 29
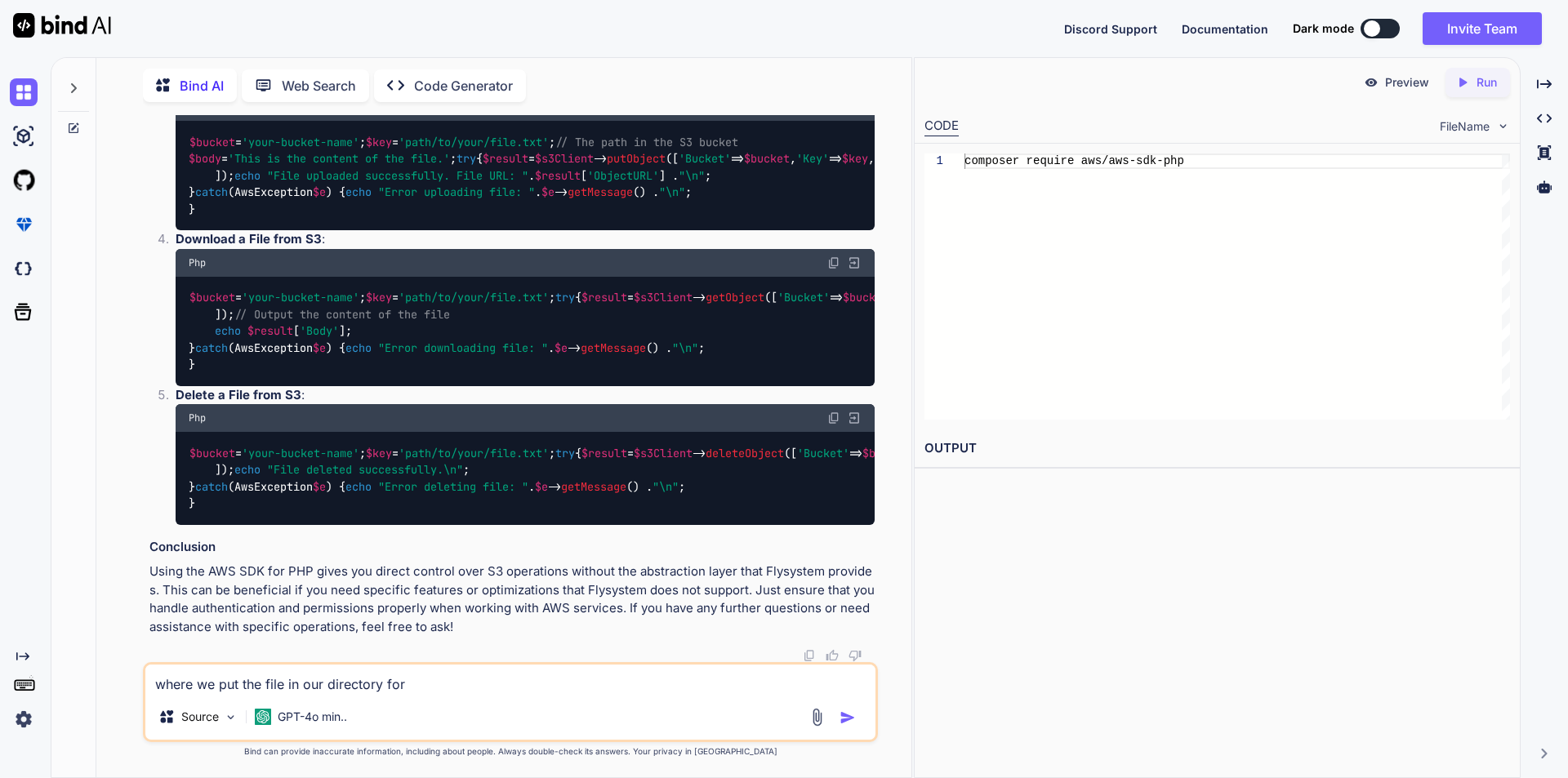
paste textarea "Set Up Your S3 Client:"
type textarea "where we put the file in our directory for Set Up Your S3 Client:"
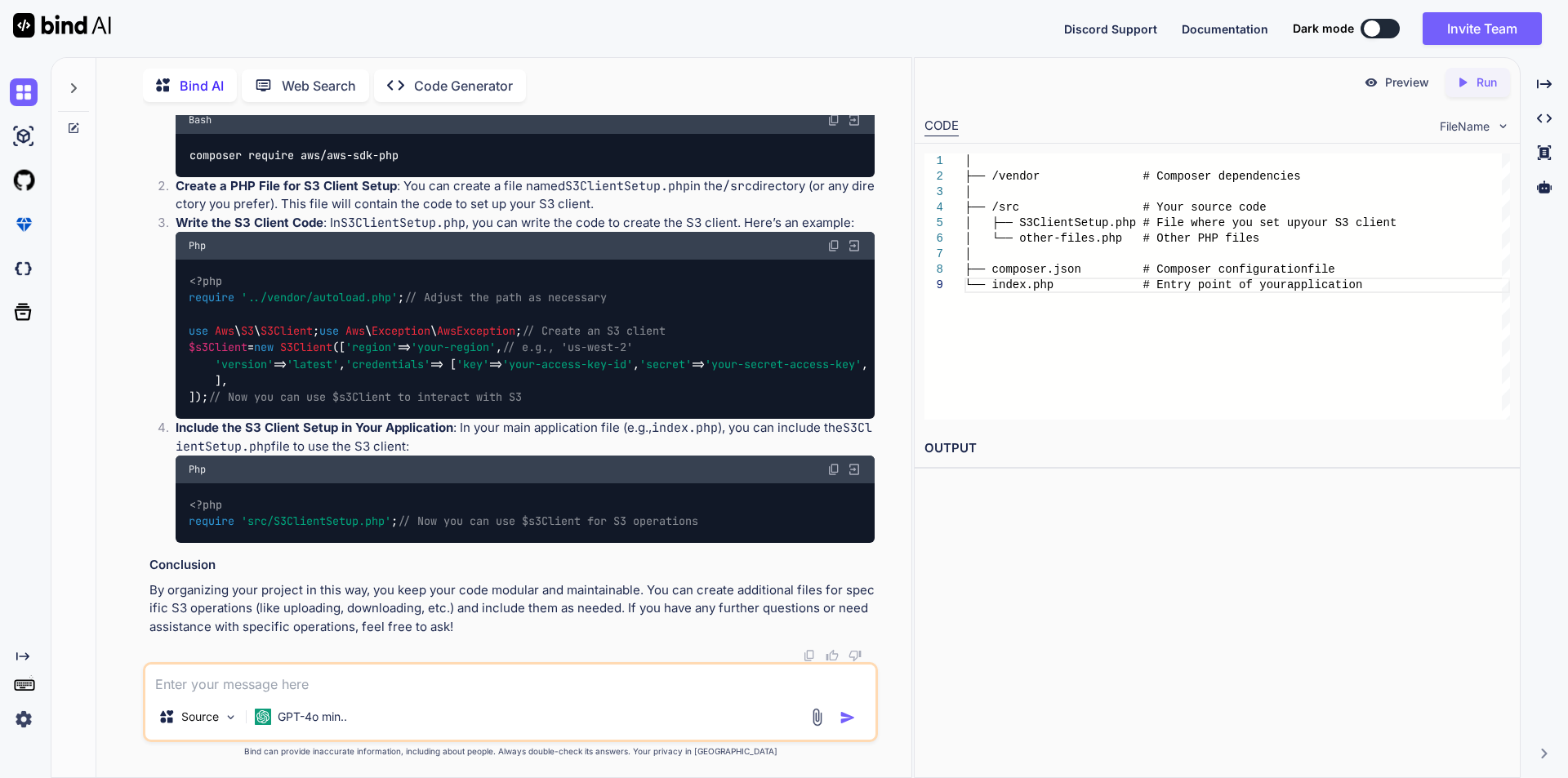
scroll to position [12042, 0]
click at [296, 686] on textarea at bounding box center [510, 679] width 730 height 29
type textarea "I was use laravel 12"
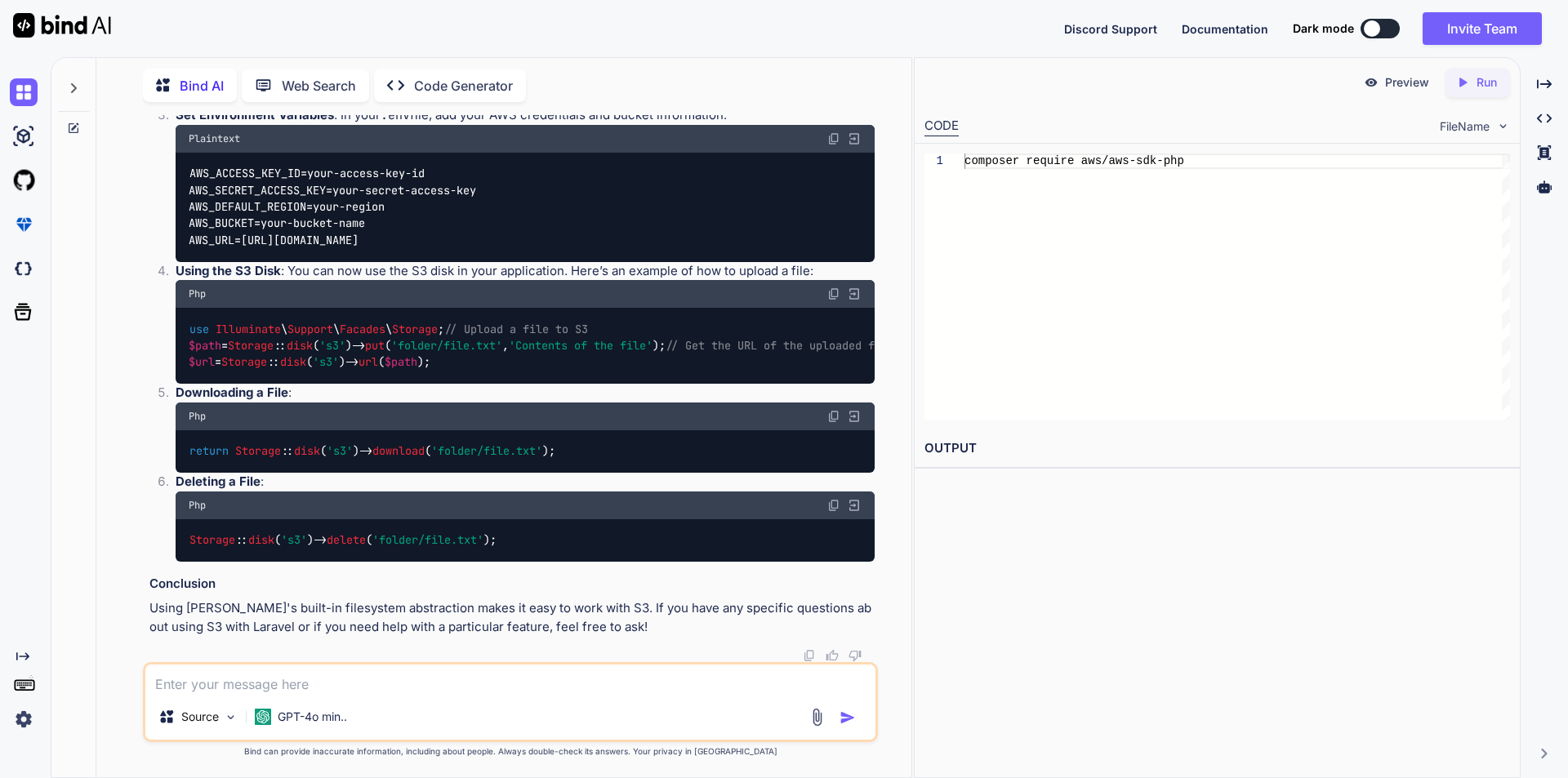
scroll to position [12028, 0]
drag, startPoint x: 192, startPoint y: 237, endPoint x: 407, endPoint y: 254, distance: 215.7
